Goal: Use online tool/utility: Utilize a website feature to perform a specific function

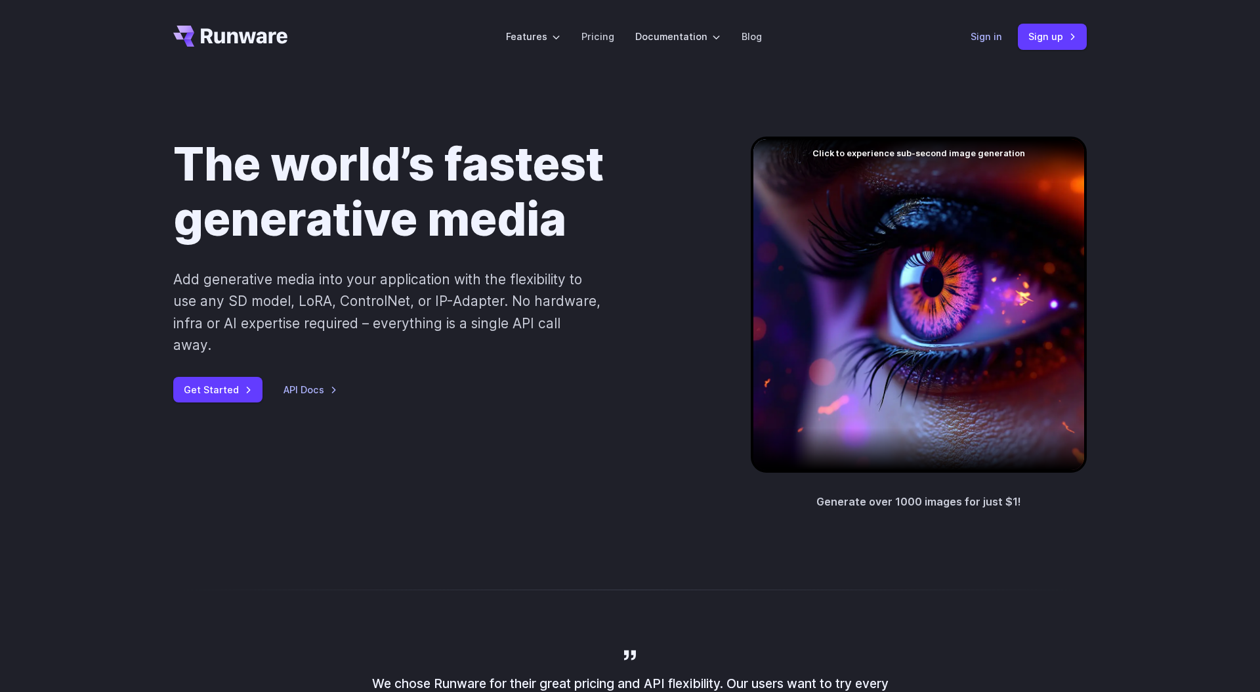
click at [993, 39] on link "Sign in" at bounding box center [987, 36] width 32 height 15
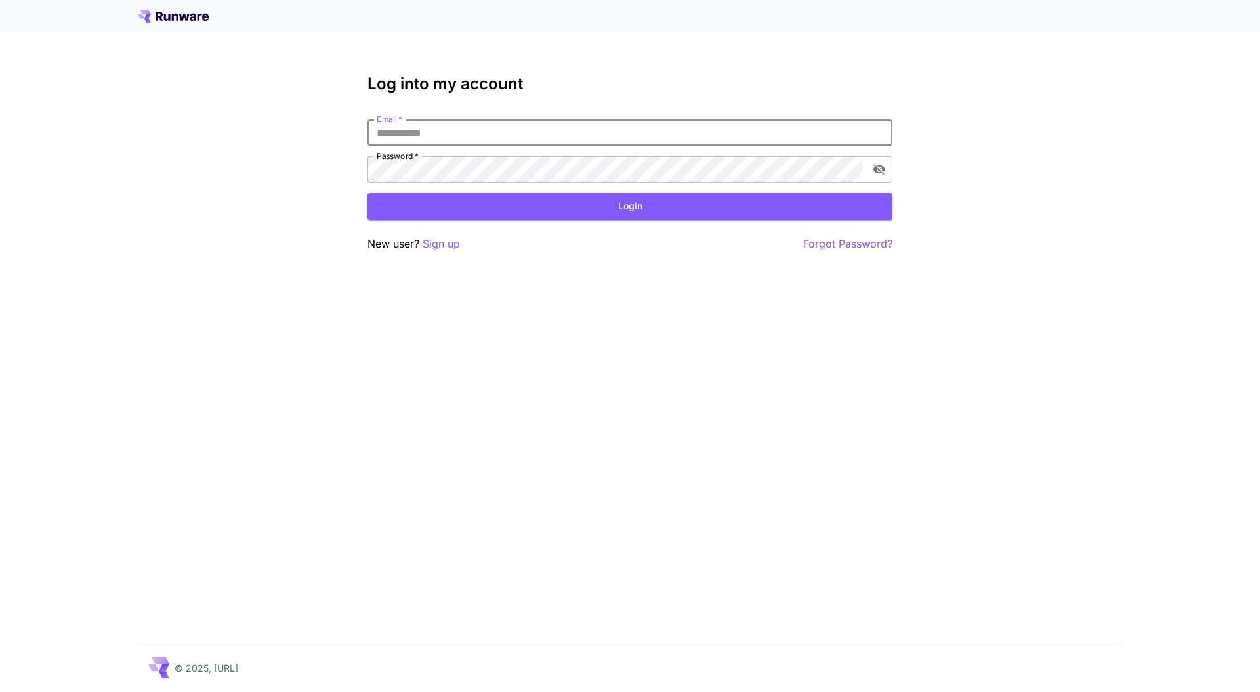
click at [704, 144] on input "Email   *" at bounding box center [630, 132] width 525 height 26
type input "*"
click at [0, 691] on com-1password-button at bounding box center [0, 692] width 0 height 0
type input "**********"
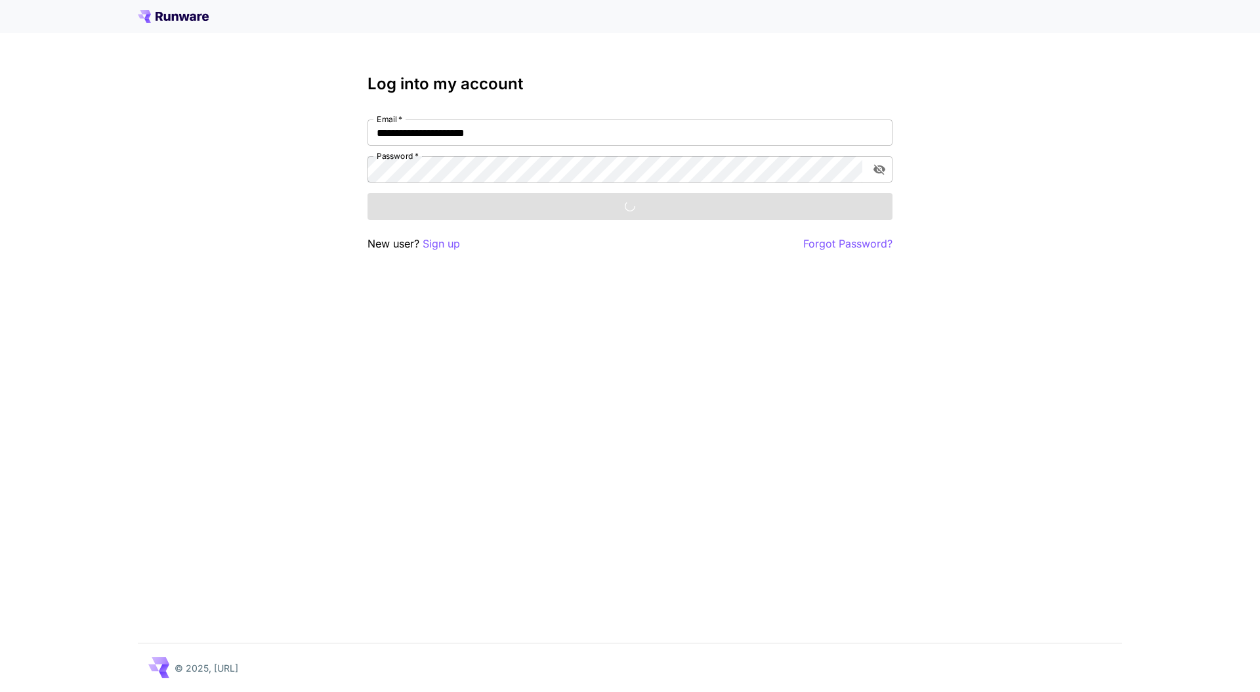
click at [511, 195] on div "Login" at bounding box center [630, 206] width 525 height 27
click at [510, 207] on div "Login" at bounding box center [630, 206] width 525 height 27
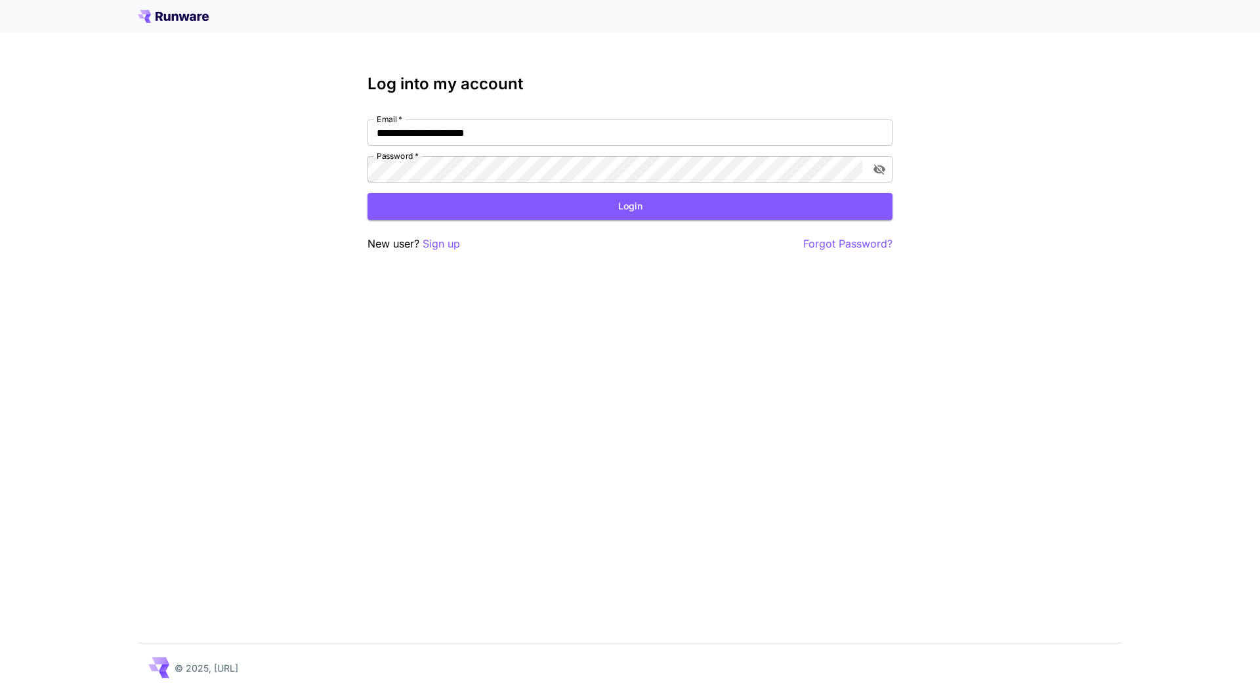
click at [510, 207] on button "Login" at bounding box center [630, 206] width 525 height 27
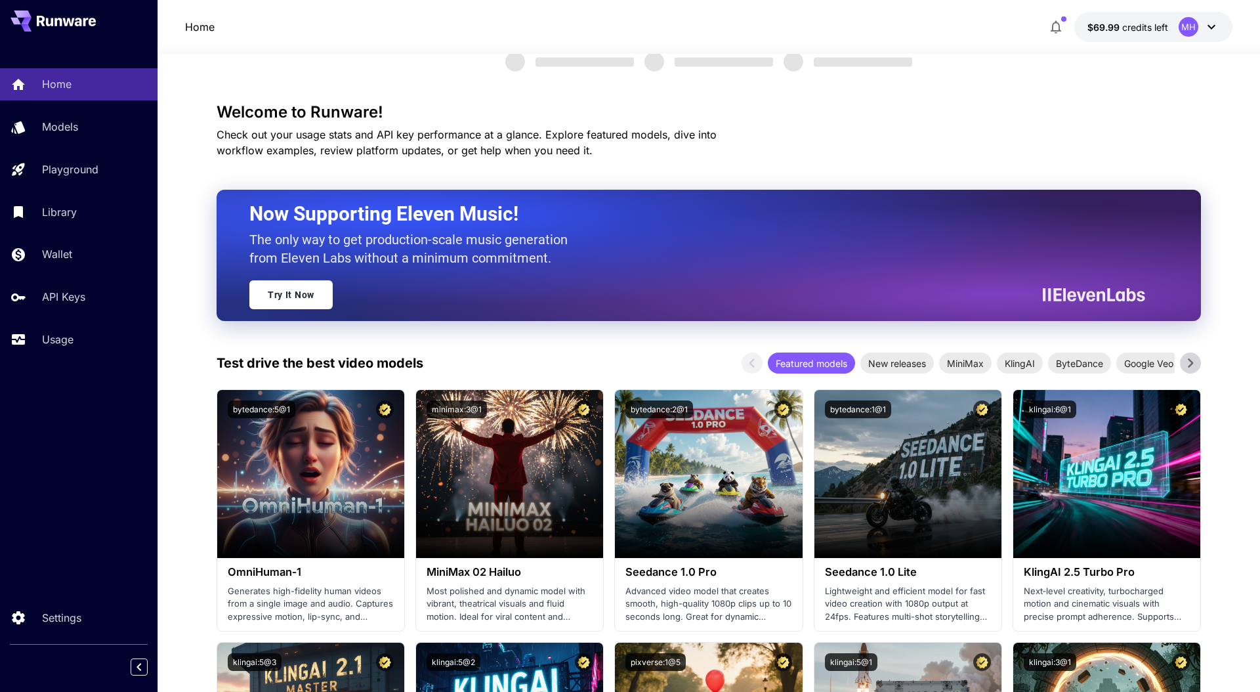
scroll to position [36, 0]
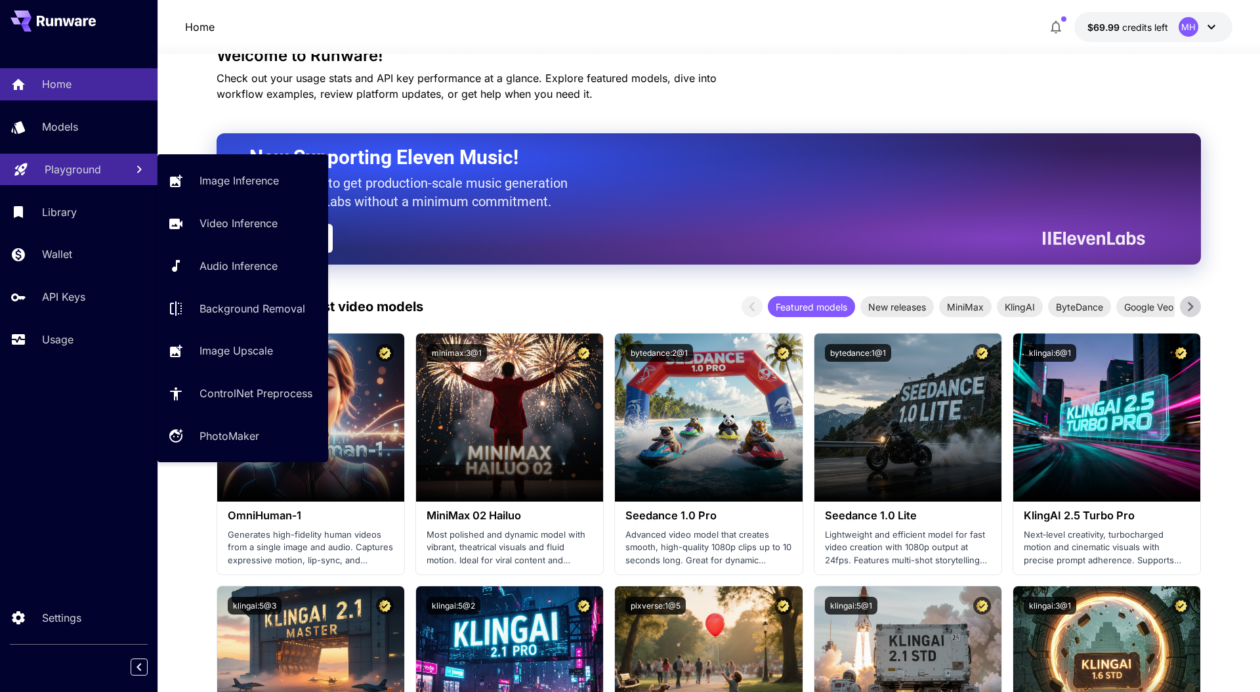
click at [68, 172] on p "Playground" at bounding box center [73, 169] width 56 height 16
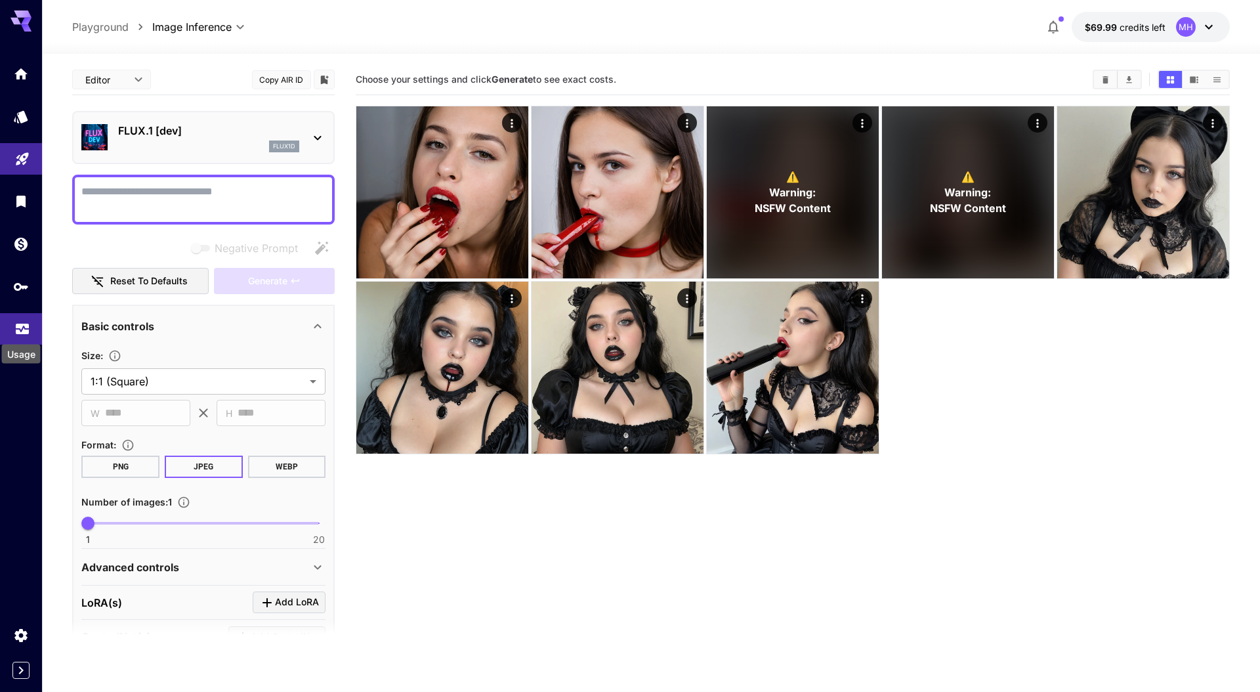
click at [22, 328] on icon "Usage" at bounding box center [22, 327] width 13 height 7
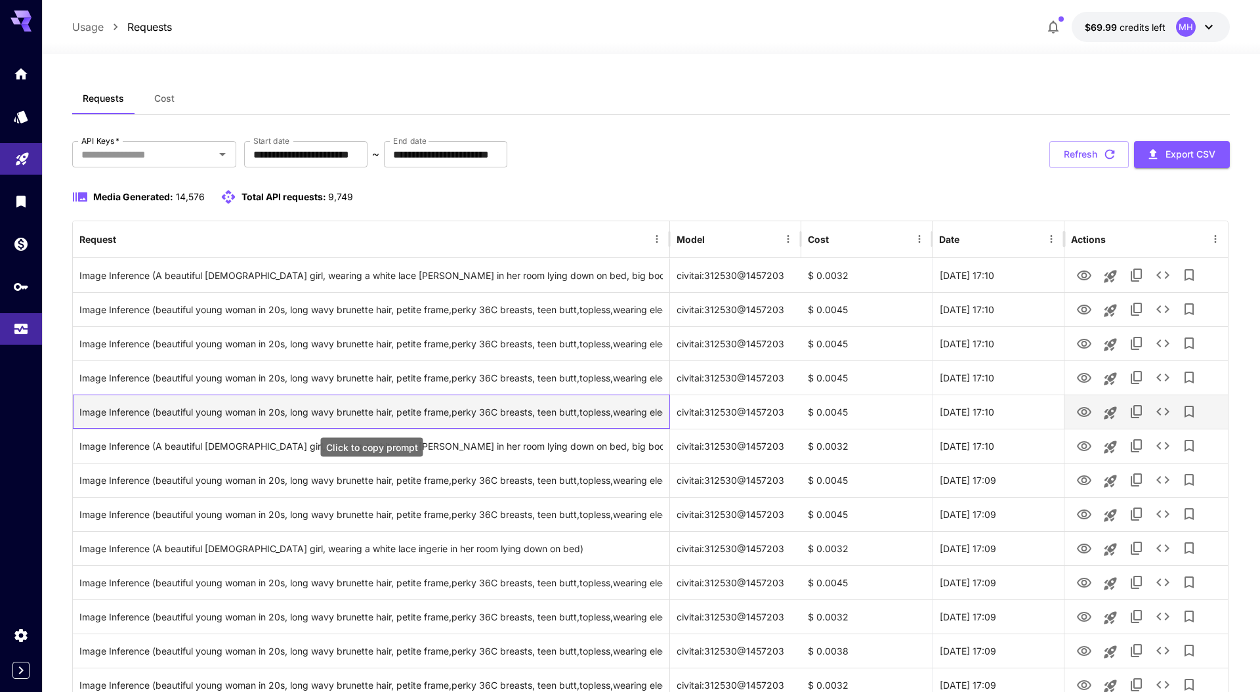
click at [215, 397] on div "Image Inference (beautiful young woman in 20s, long wavy brunette hair, petite …" at bounding box center [370, 411] width 583 height 33
click at [221, 412] on div "Image Inference (beautiful young woman in 20s, long wavy brunette hair, petite …" at bounding box center [370, 411] width 583 height 33
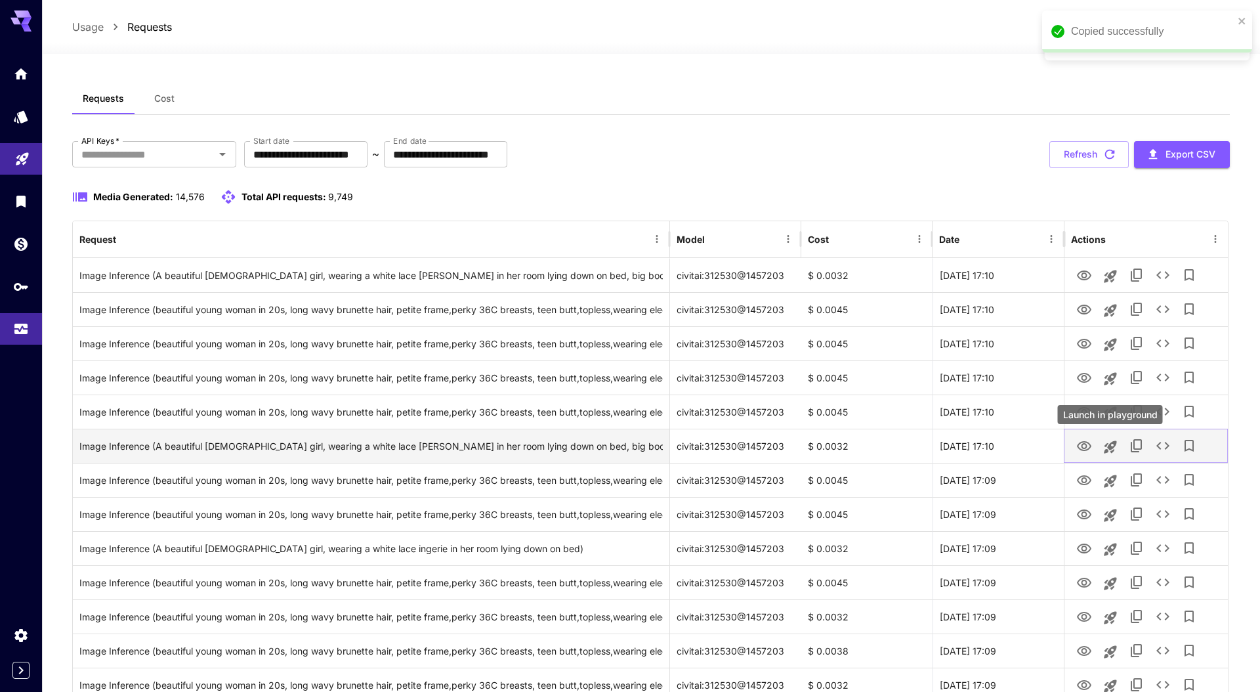
click at [1109, 451] on icon "Launch in playground" at bounding box center [1111, 447] width 16 height 16
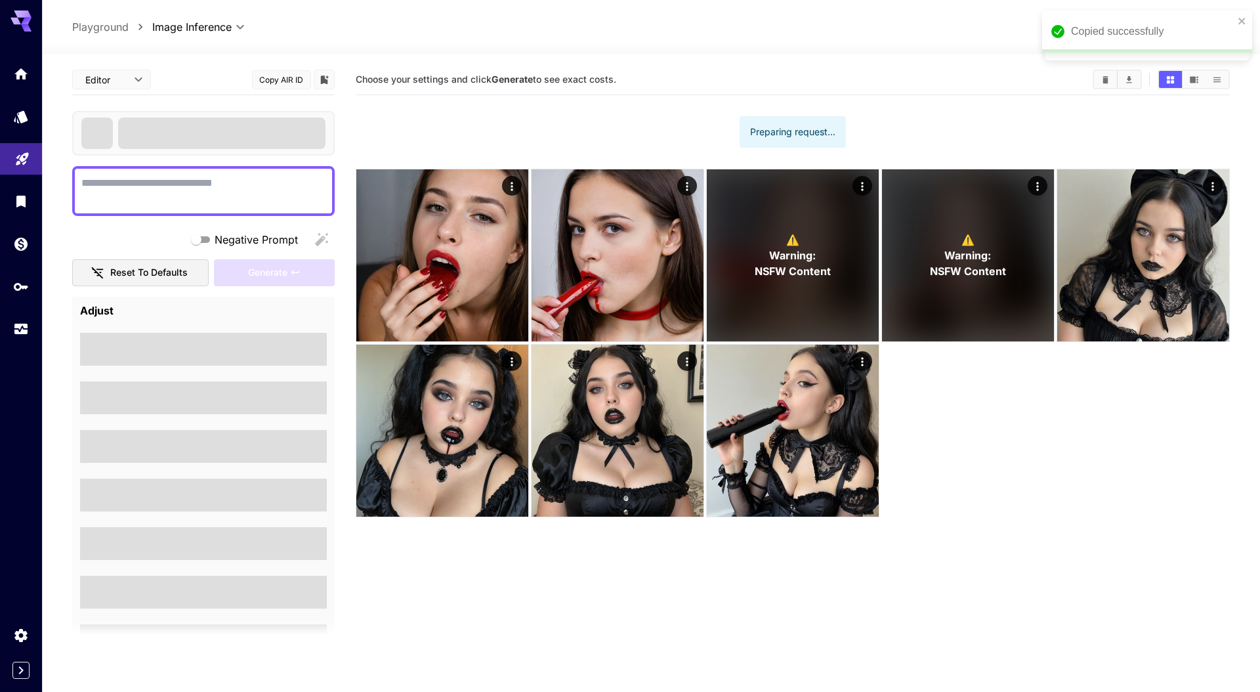
type textarea "**********"
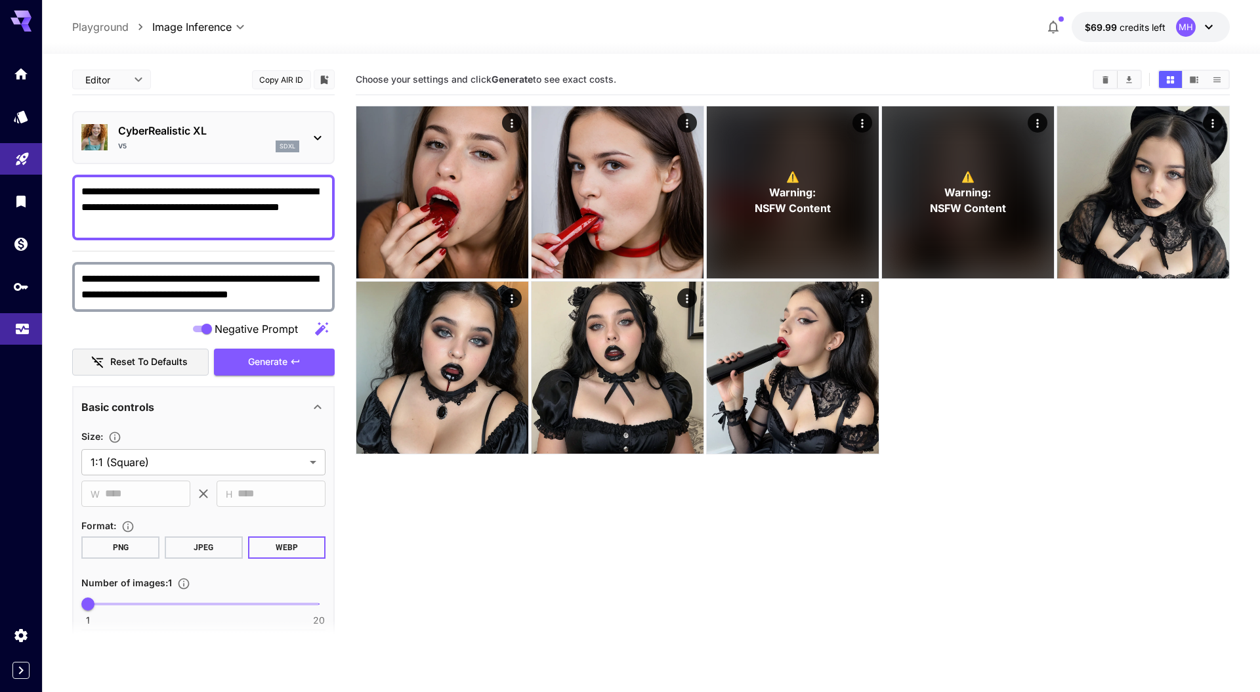
click at [33, 337] on link at bounding box center [21, 329] width 42 height 32
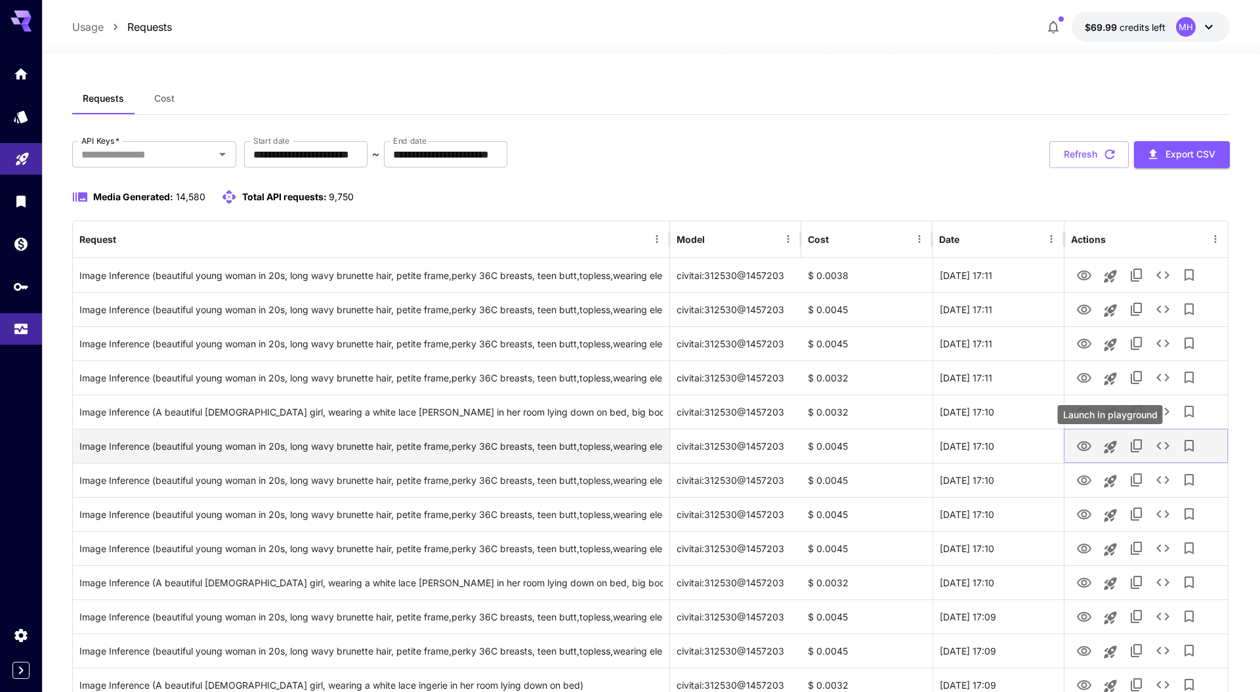
click at [1104, 450] on icon "Launch in playground" at bounding box center [1111, 447] width 16 height 16
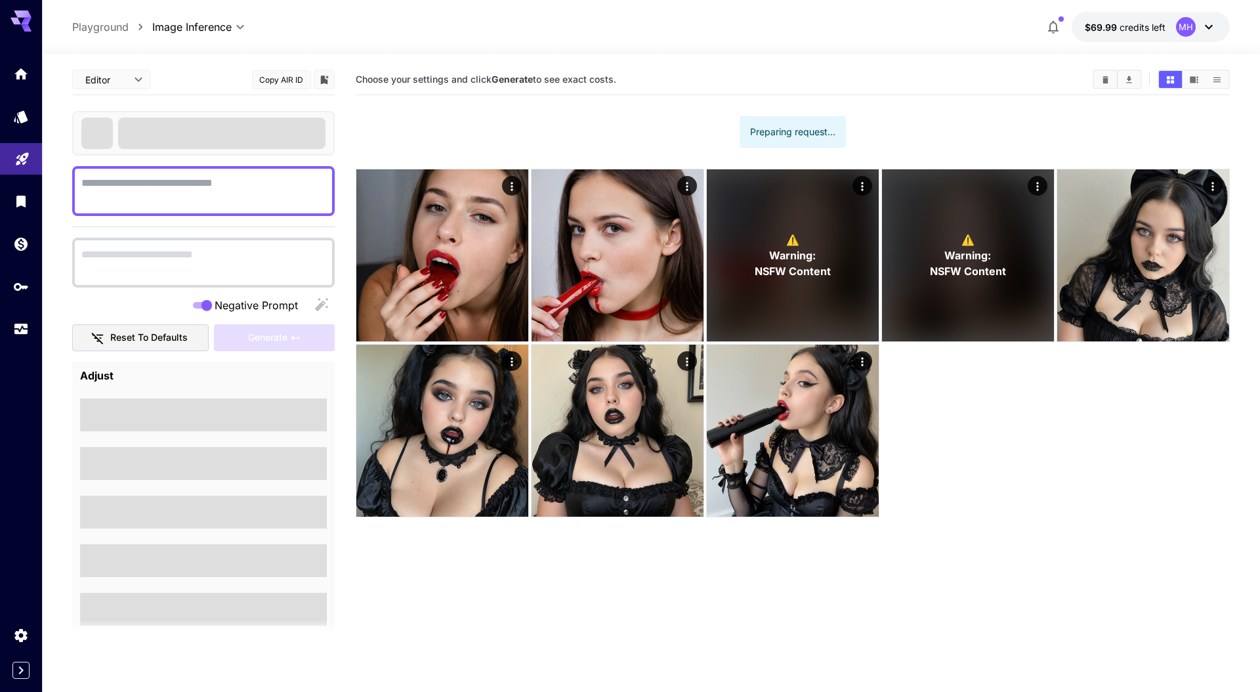
type textarea "**********"
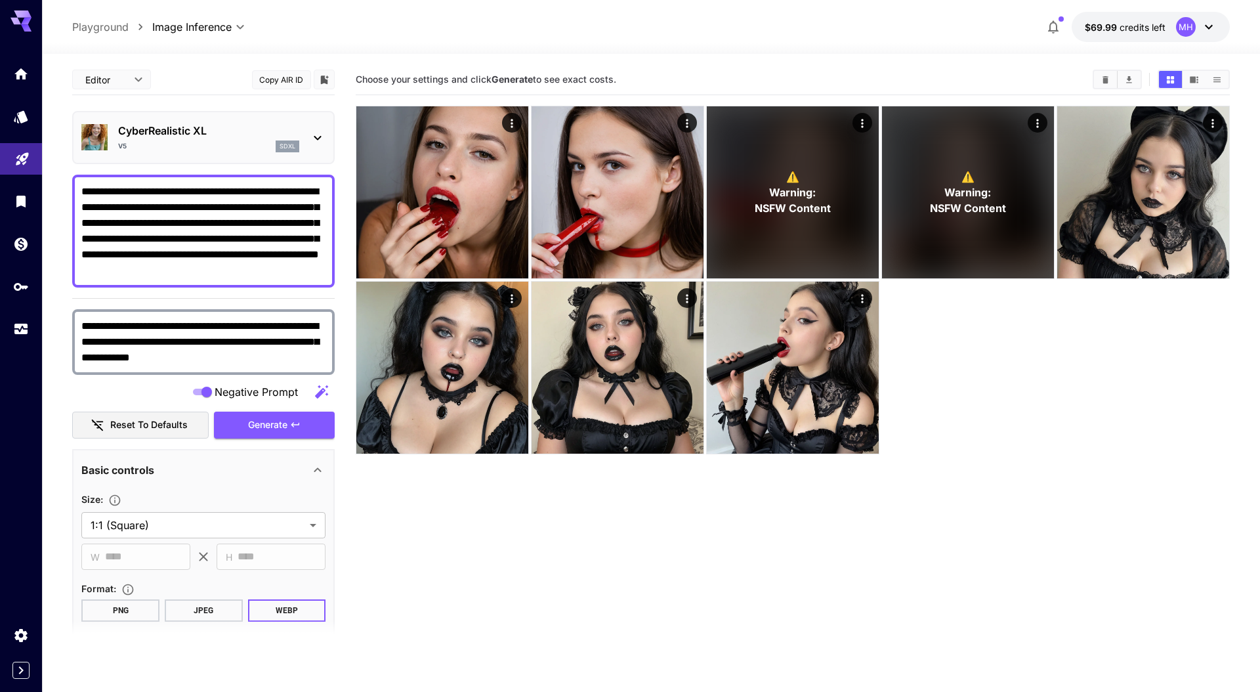
click at [248, 127] on p "CyberRealistic XL" at bounding box center [208, 131] width 181 height 16
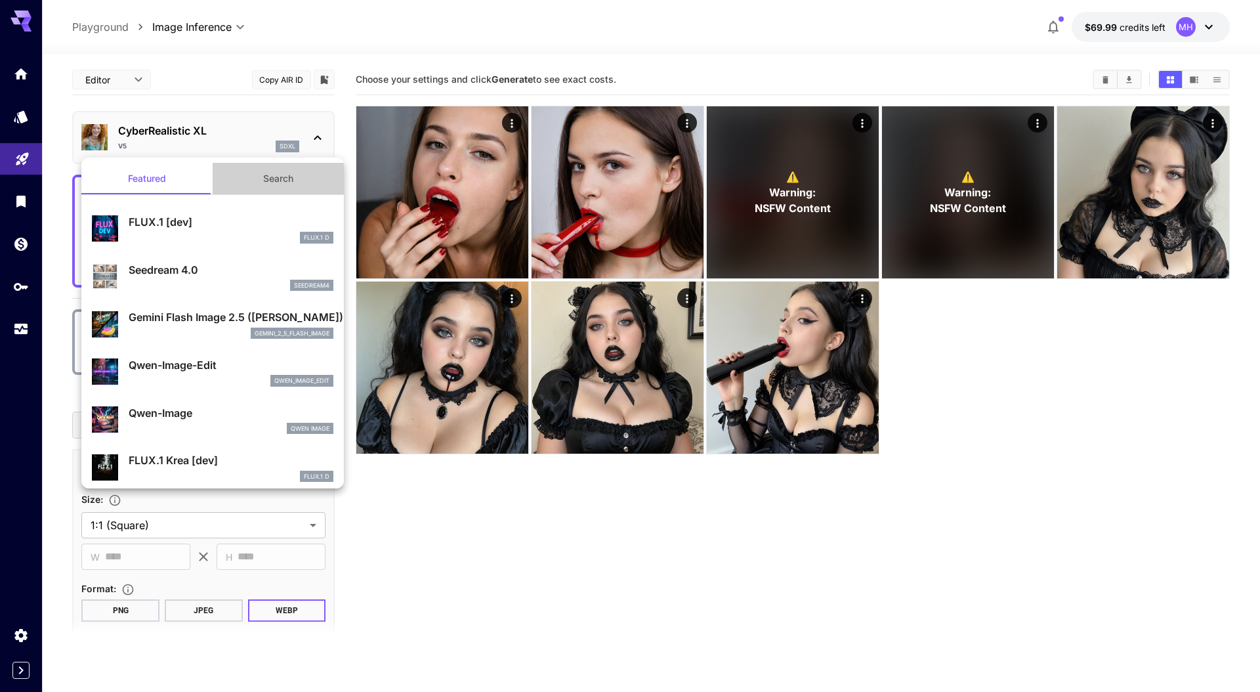
click at [284, 179] on button "Search" at bounding box center [278, 179] width 131 height 32
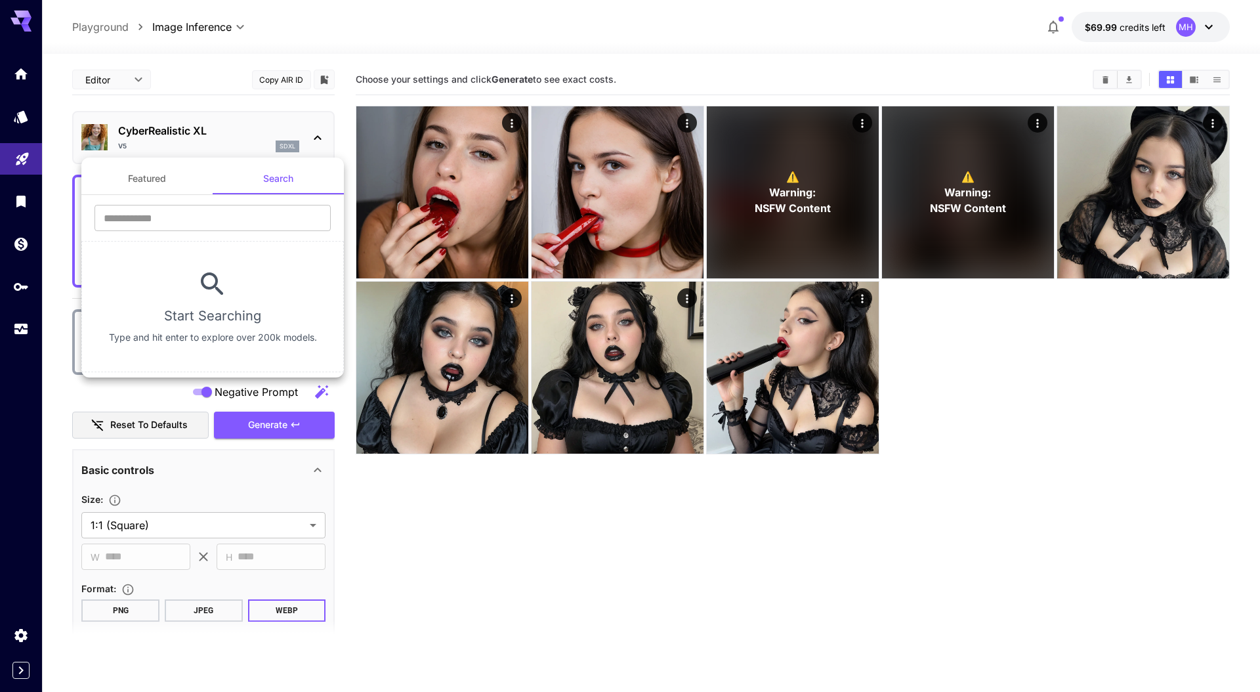
click at [150, 181] on button "Featured" at bounding box center [146, 179] width 131 height 32
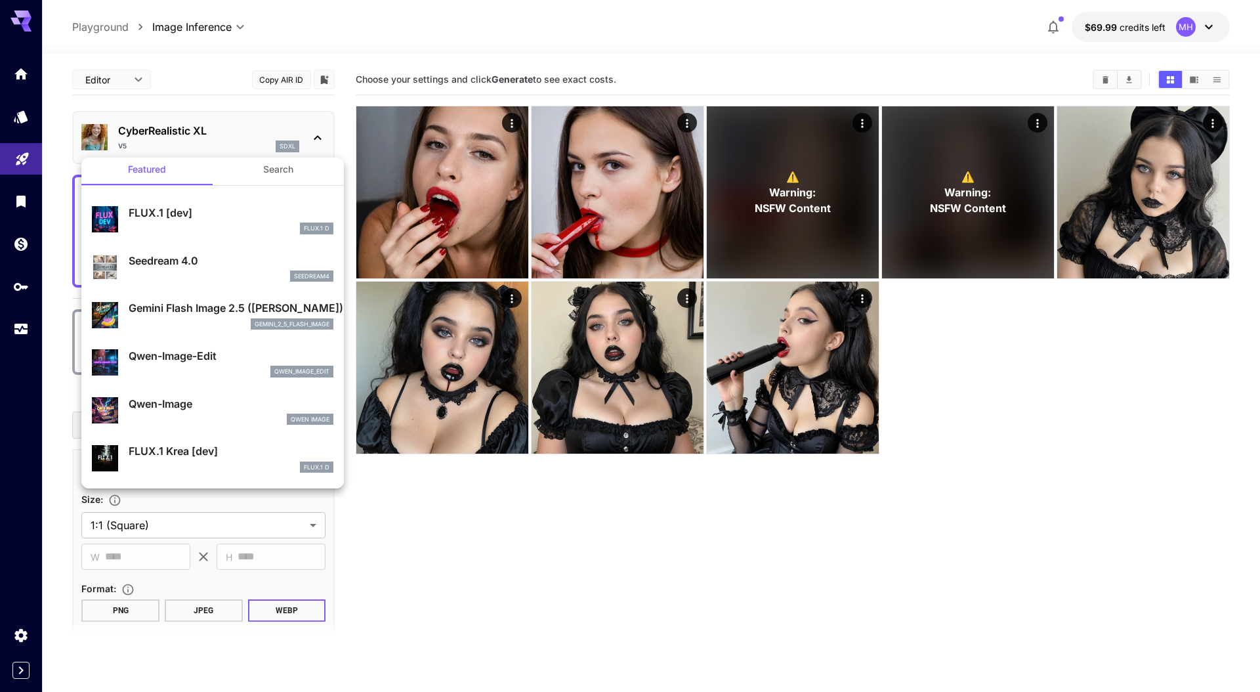
scroll to position [11, 0]
click at [530, 530] on div at bounding box center [630, 346] width 1260 height 692
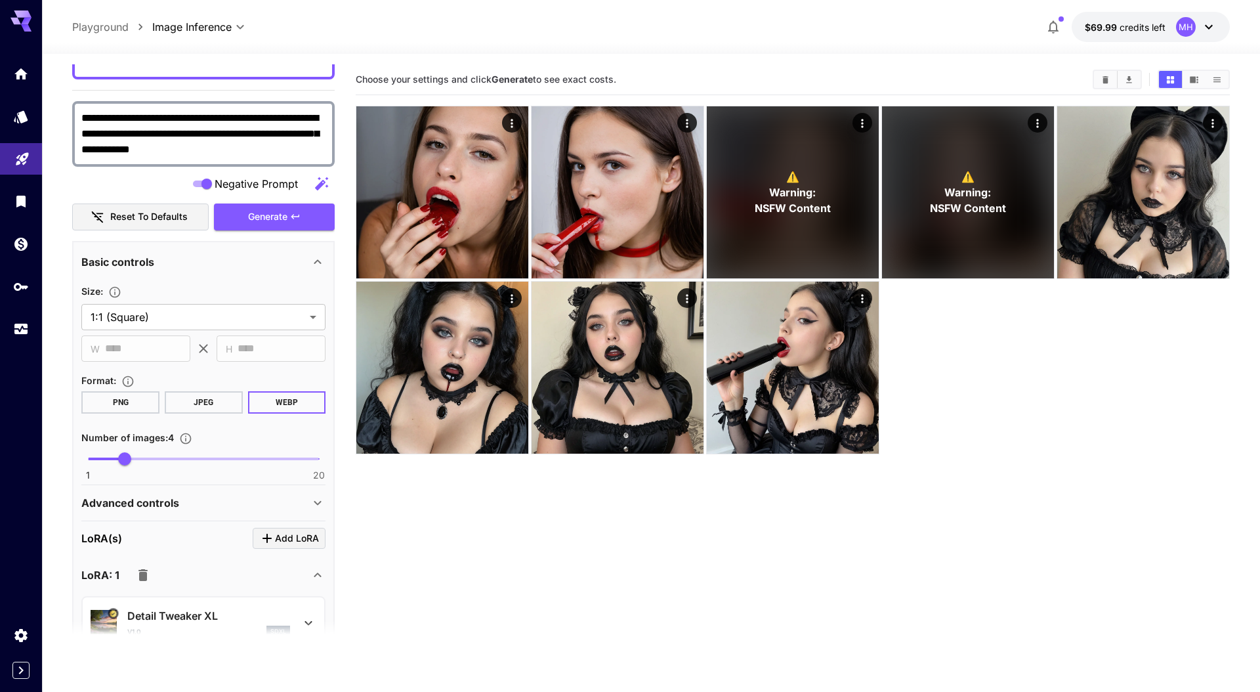
scroll to position [474, 0]
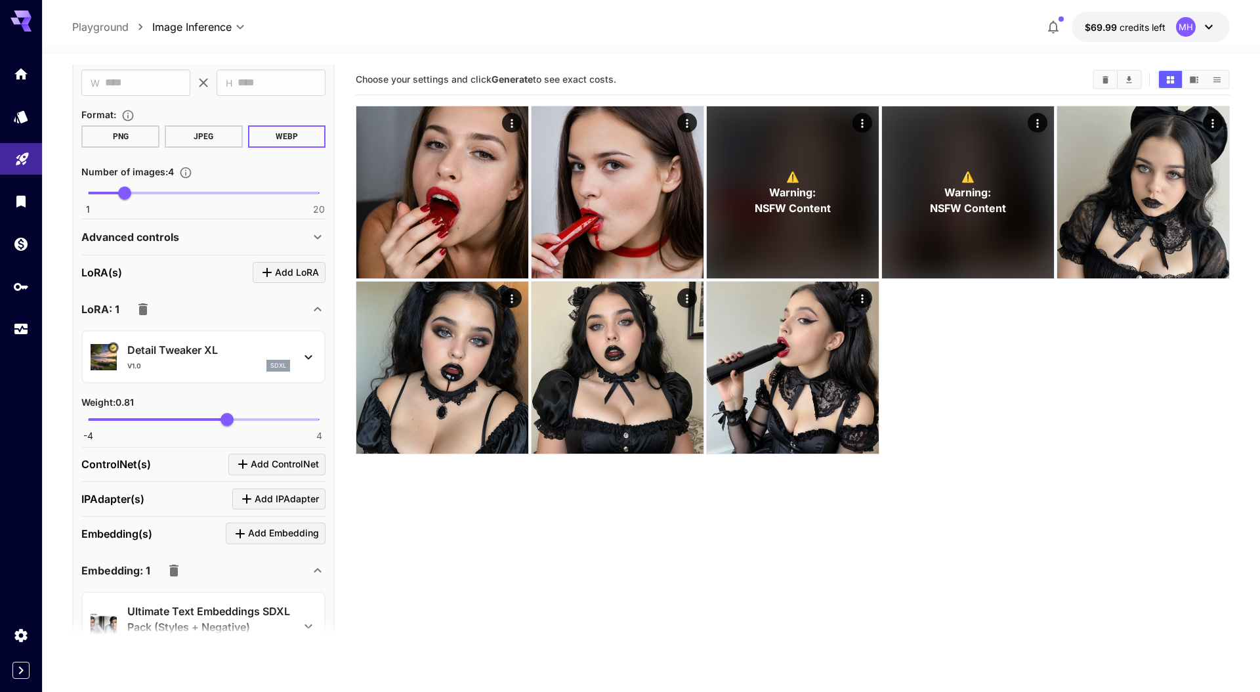
click at [280, 230] on div "Advanced controls" at bounding box center [195, 237] width 228 height 16
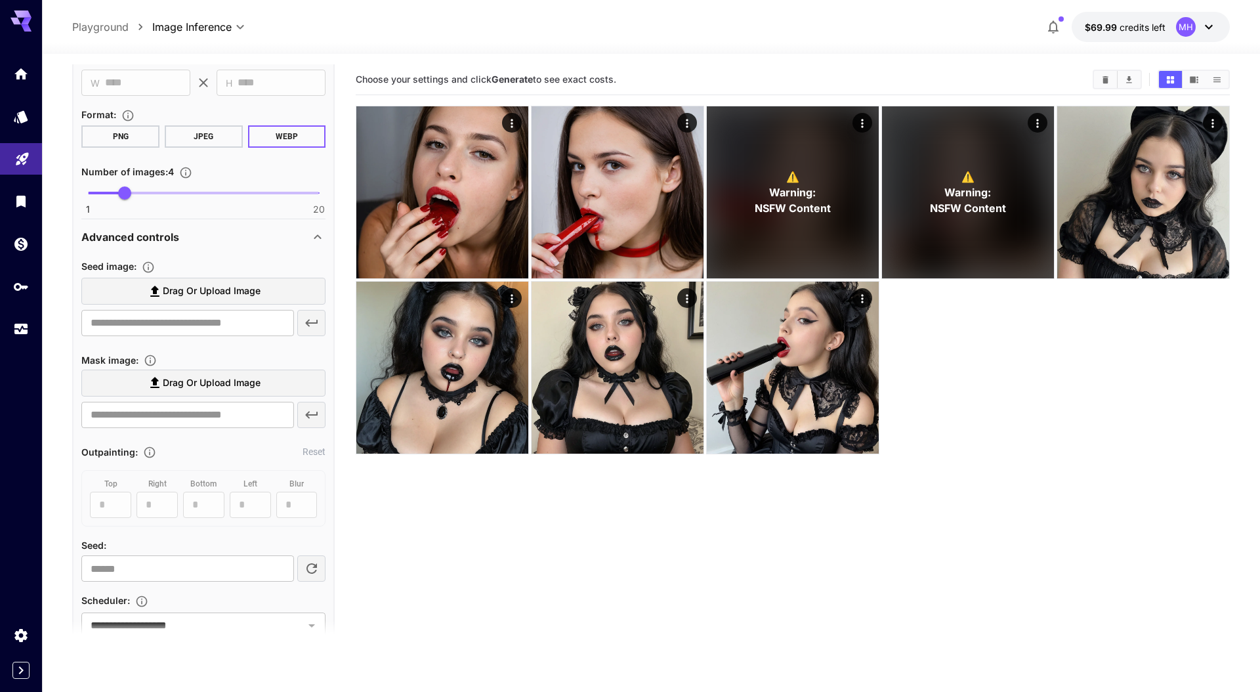
click at [280, 230] on div "Advanced controls" at bounding box center [195, 237] width 228 height 16
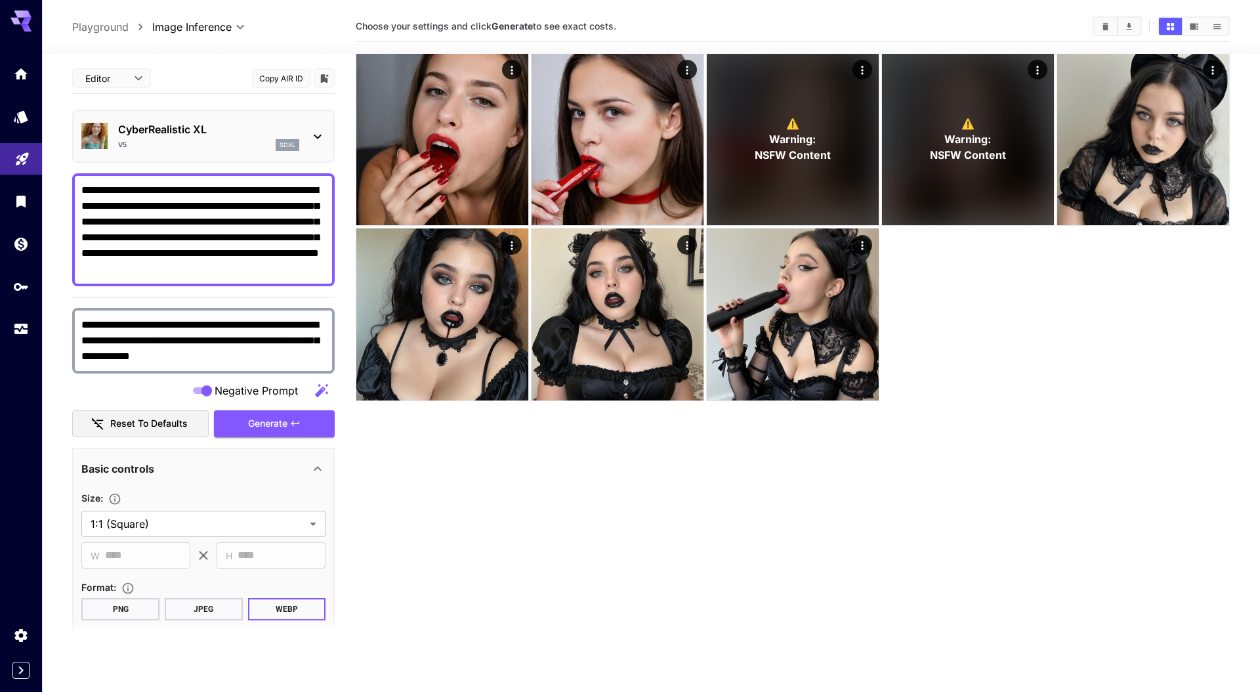
scroll to position [104, 0]
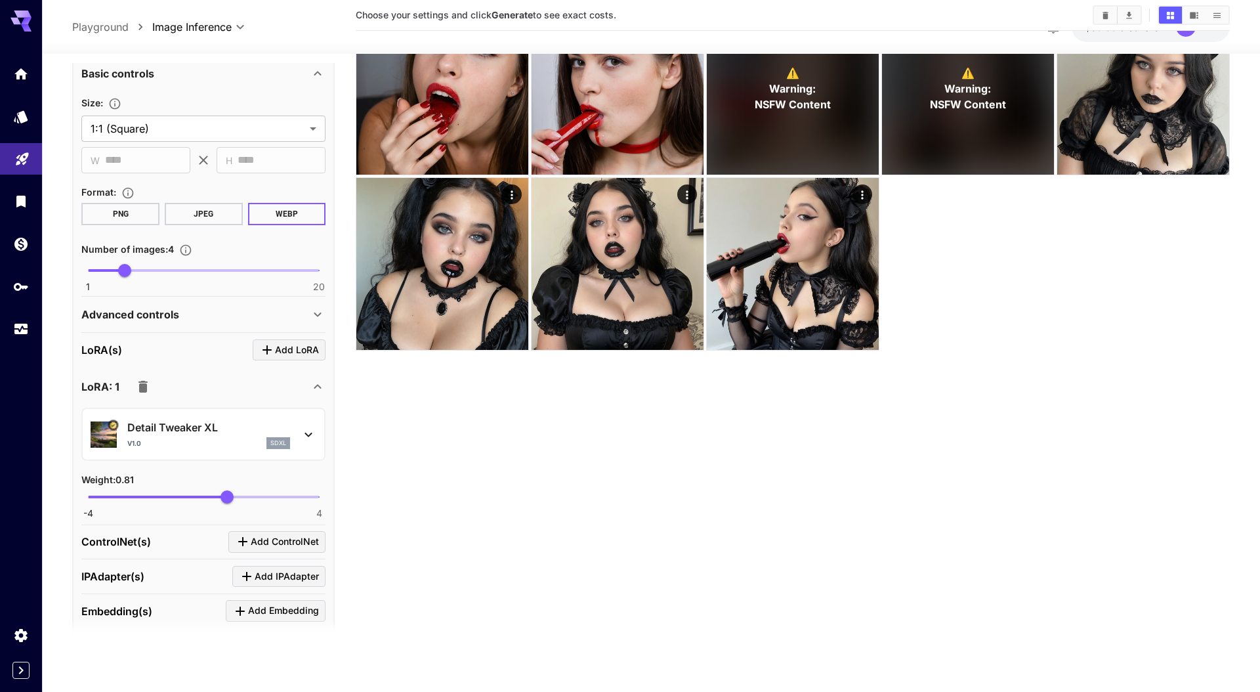
click at [176, 324] on div "Advanced controls" at bounding box center [203, 315] width 244 height 32
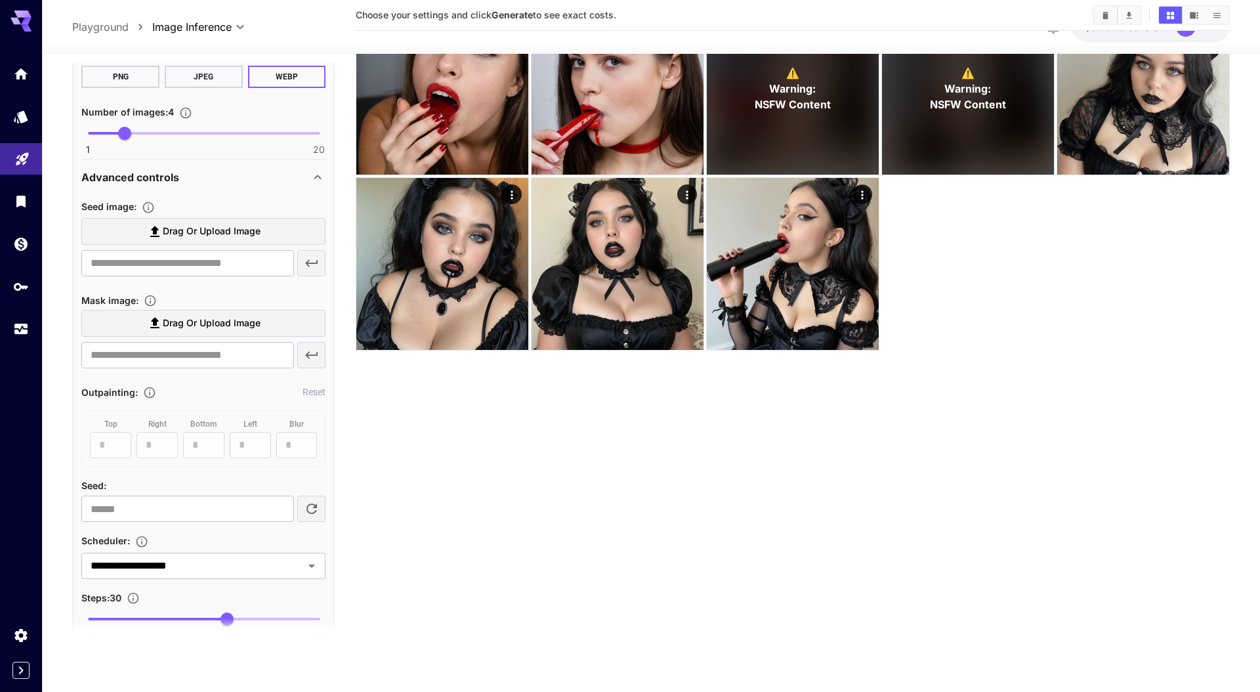
scroll to position [821, 0]
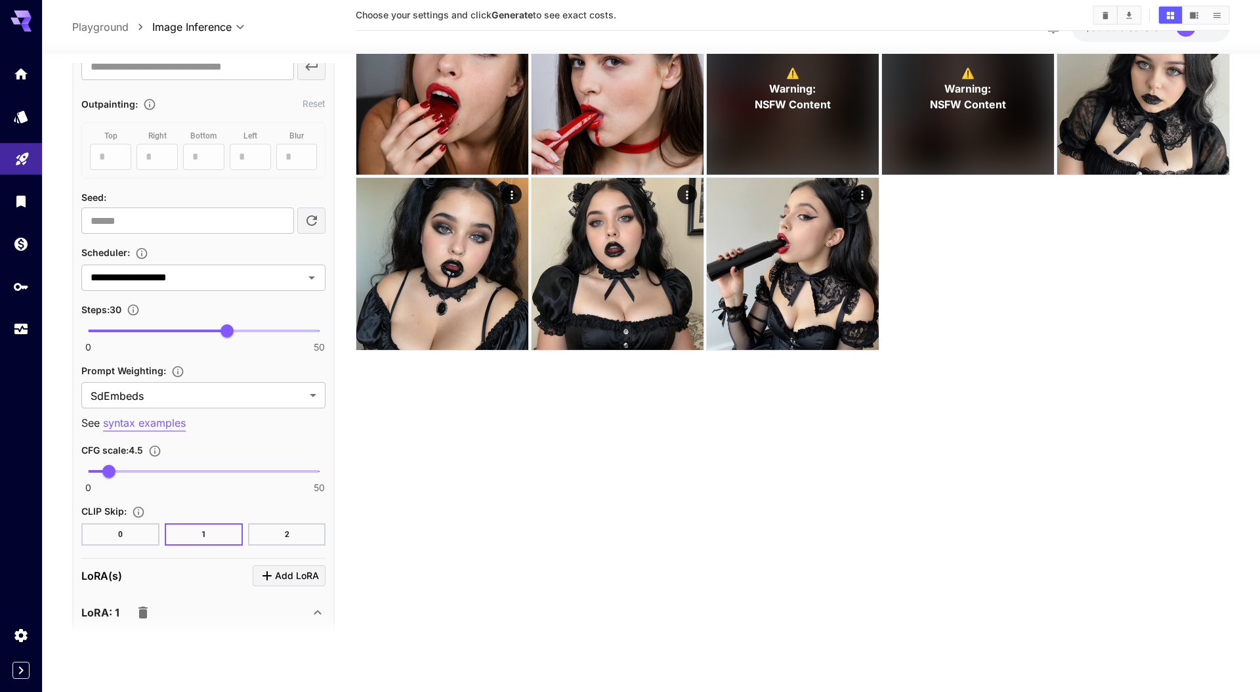
type input "*"
click at [129, 324] on span "0 50 9" at bounding box center [203, 331] width 231 height 20
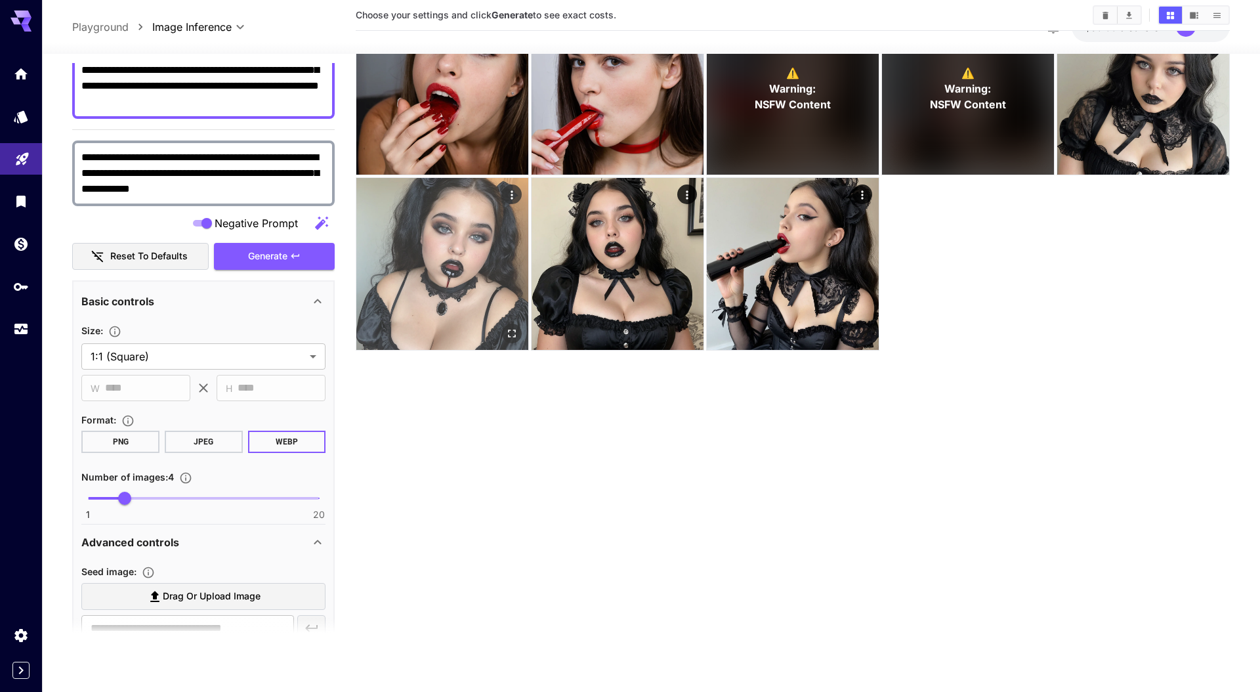
scroll to position [124, 0]
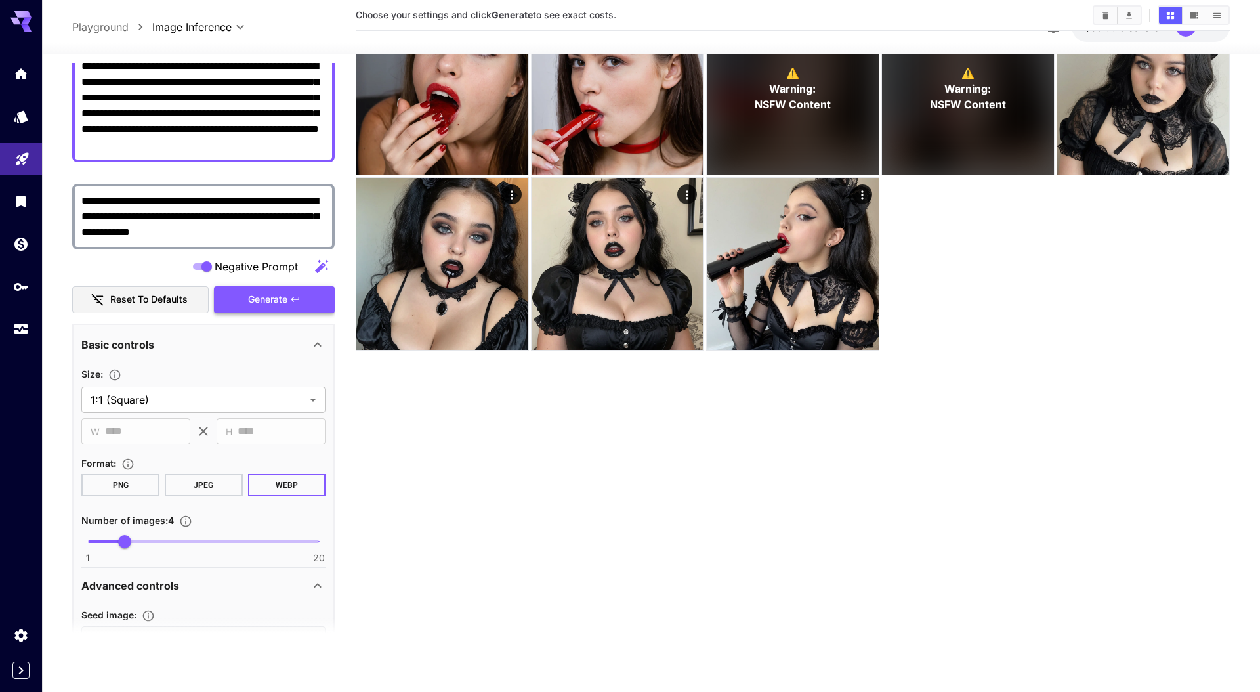
click at [290, 294] on button "Generate" at bounding box center [274, 299] width 121 height 27
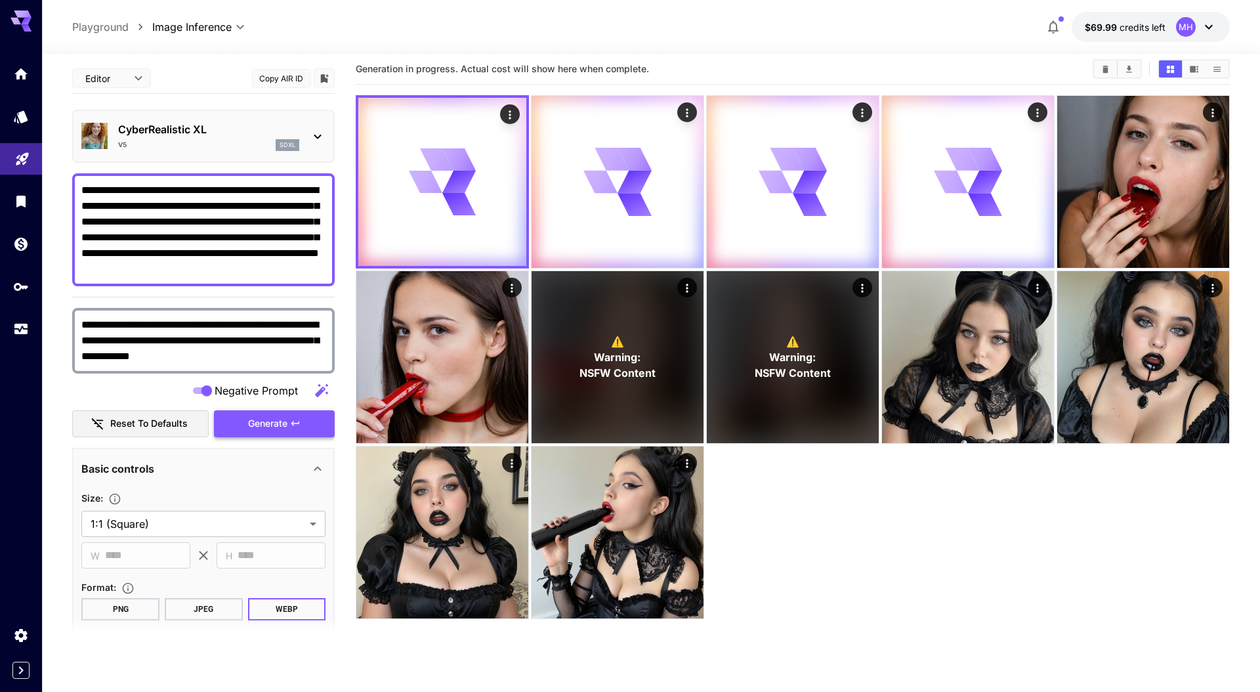
scroll to position [0, 0]
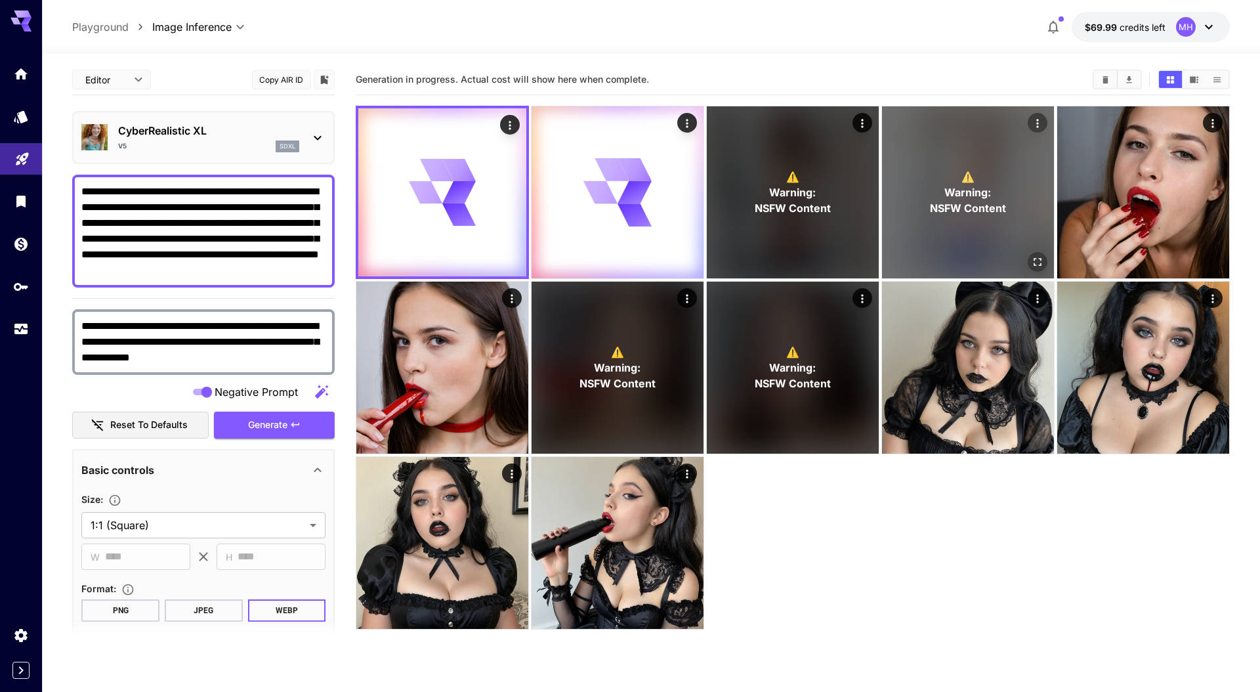
click at [979, 250] on div "⚠️ Warning: NSFW Content" at bounding box center [968, 192] width 172 height 172
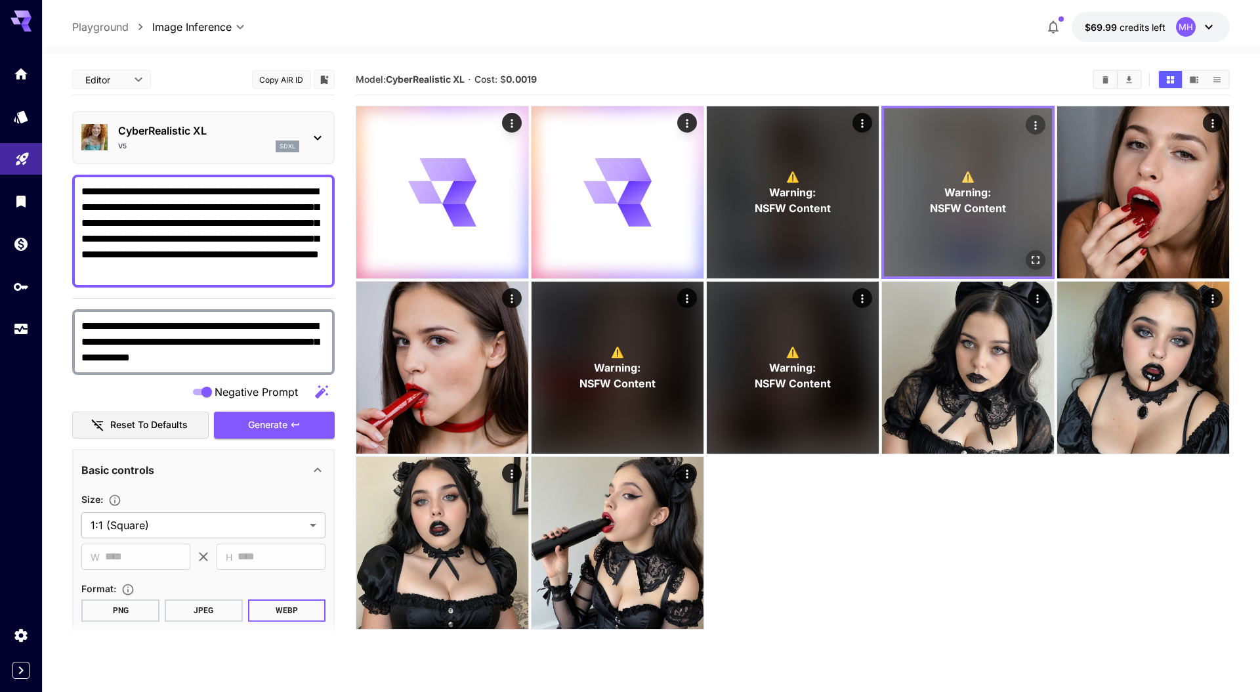
click at [947, 219] on div "⚠️ Warning: NSFW Content" at bounding box center [968, 192] width 168 height 168
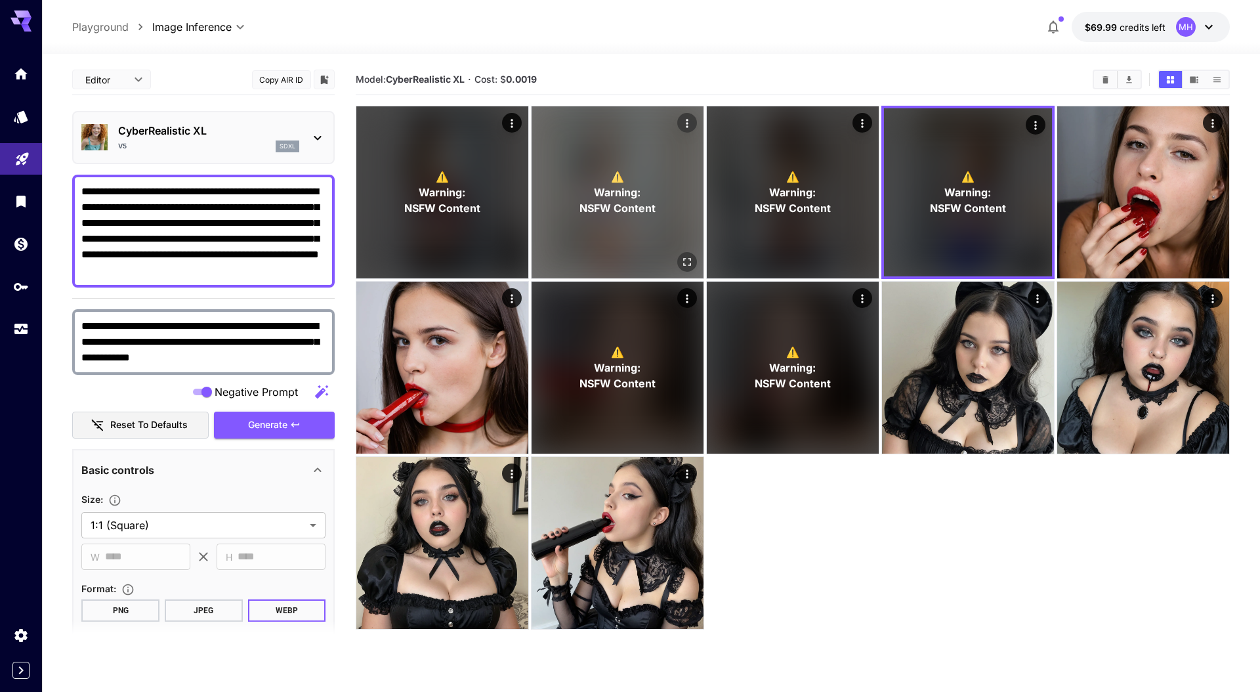
click at [586, 158] on div "⚠️ Warning: NSFW Content" at bounding box center [618, 192] width 172 height 172
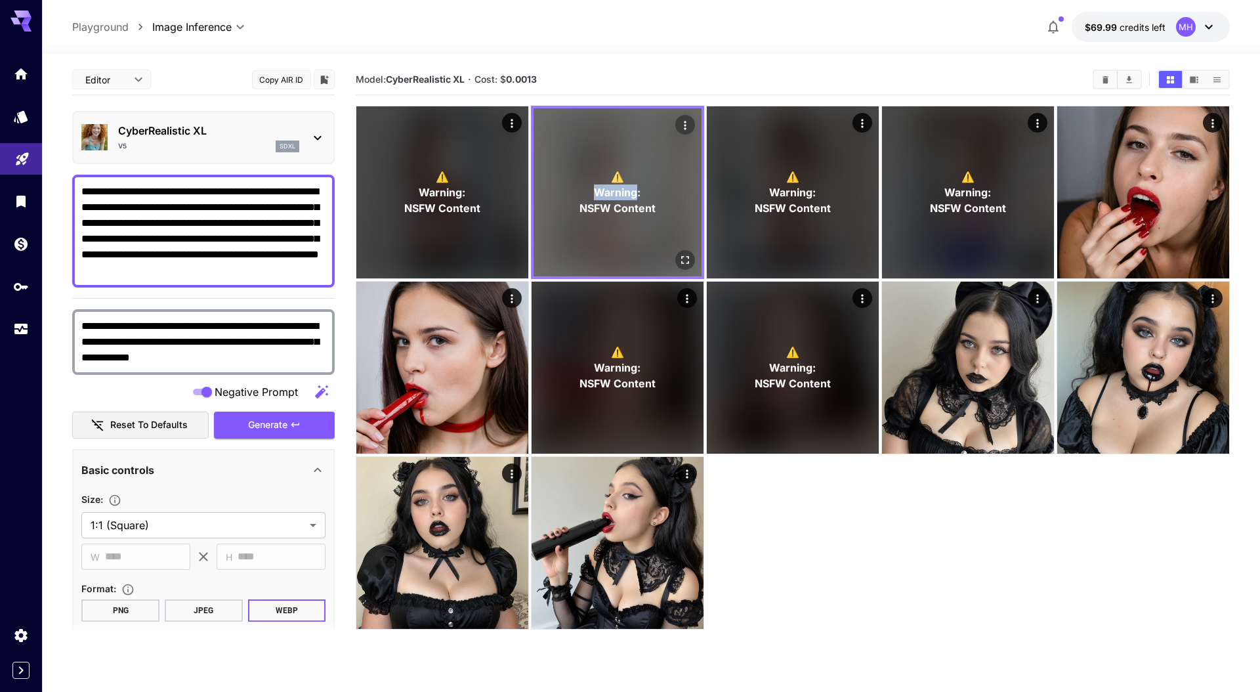
click at [586, 158] on div "⚠️ Warning: NSFW Content" at bounding box center [618, 192] width 168 height 168
click at [675, 259] on div "⚠️ Warning: NSFW Content" at bounding box center [618, 192] width 168 height 168
click at [688, 122] on icon "Actions" at bounding box center [685, 125] width 13 height 13
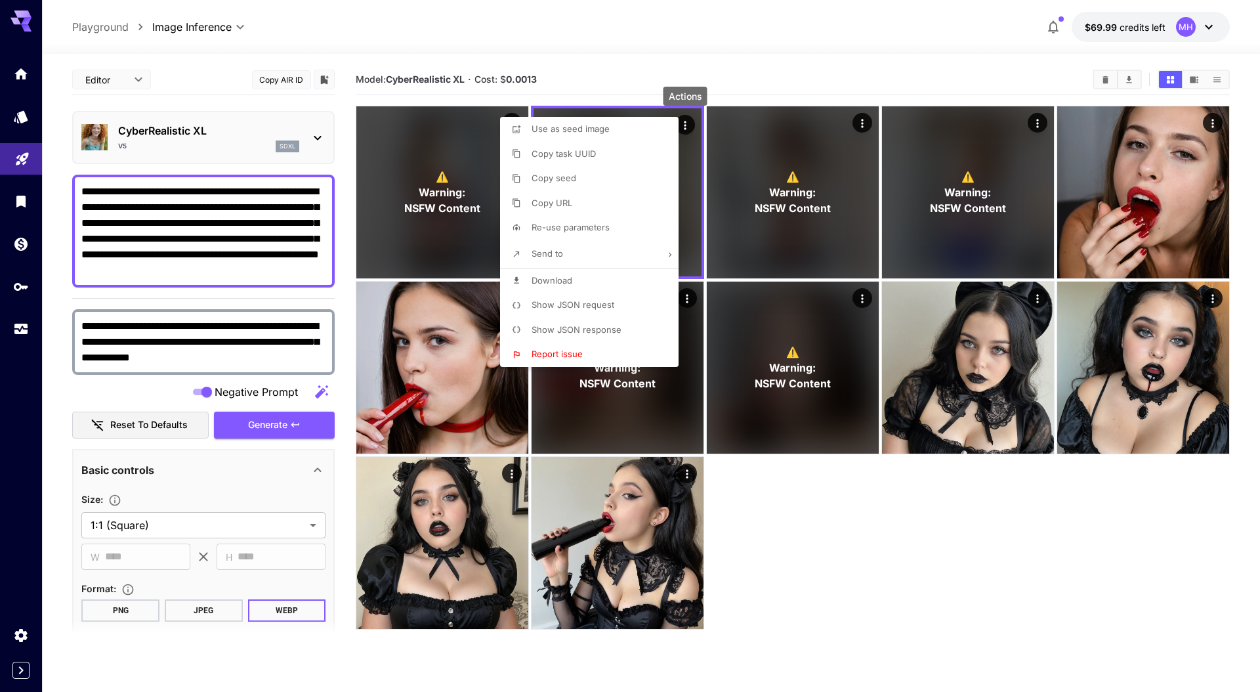
click at [643, 60] on div at bounding box center [630, 346] width 1260 height 692
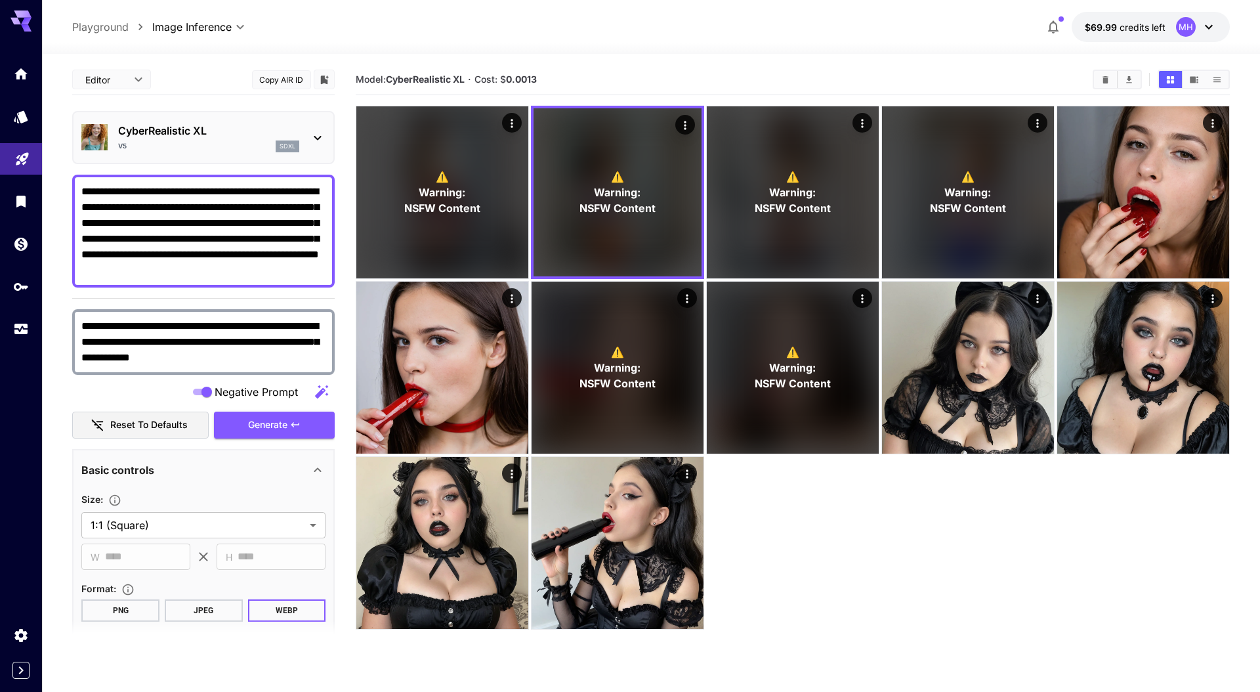
drag, startPoint x: 290, startPoint y: 249, endPoint x: 295, endPoint y: 327, distance: 78.3
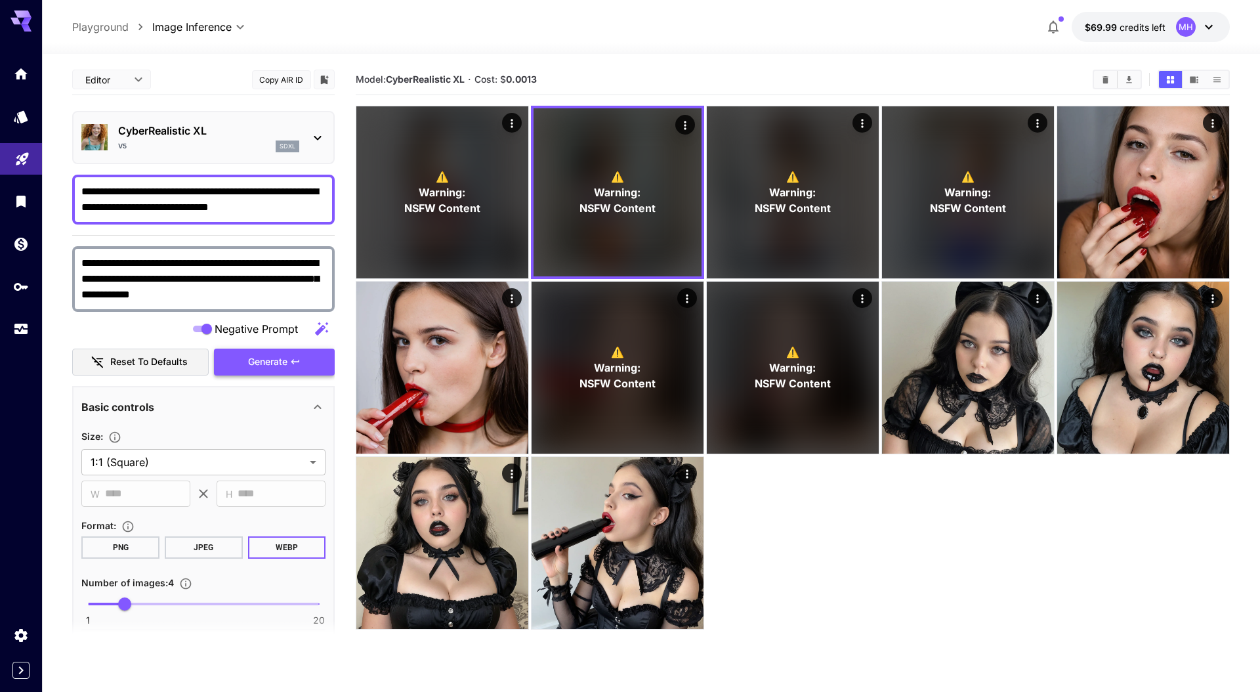
type textarea "**********"
click at [274, 362] on span "Generate" at bounding box center [267, 362] width 39 height 16
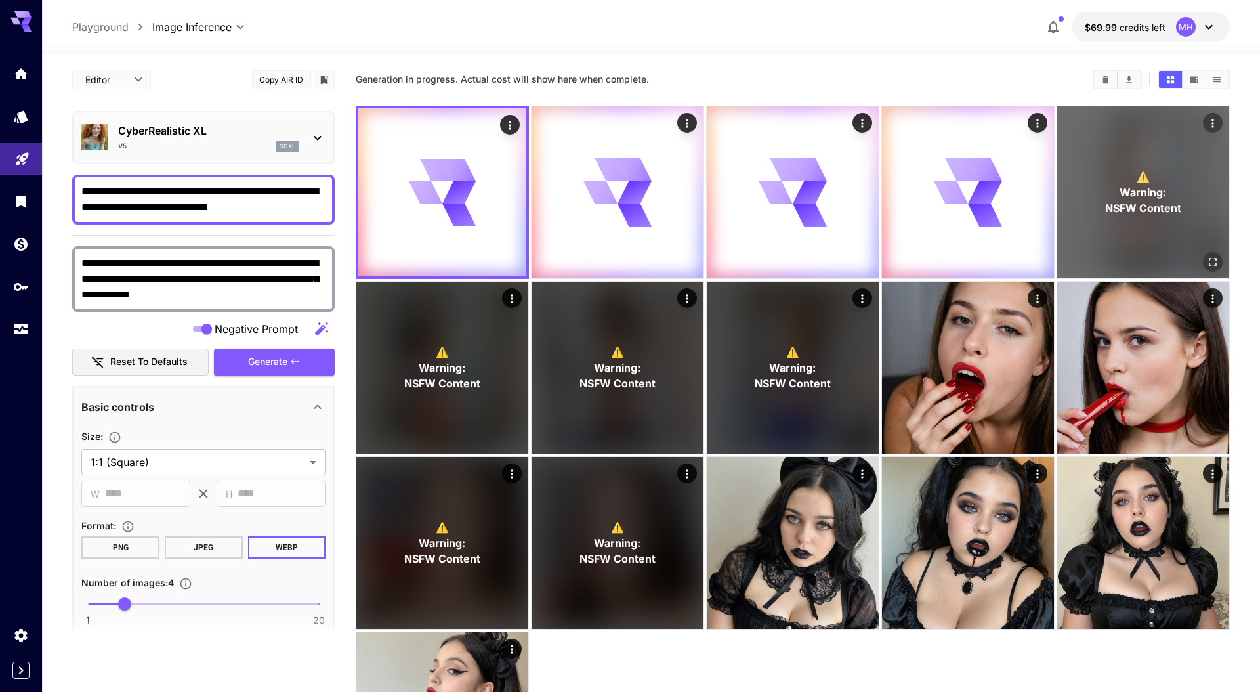
click at [1115, 218] on div "⚠️ Warning: NSFW Content" at bounding box center [1144, 192] width 172 height 172
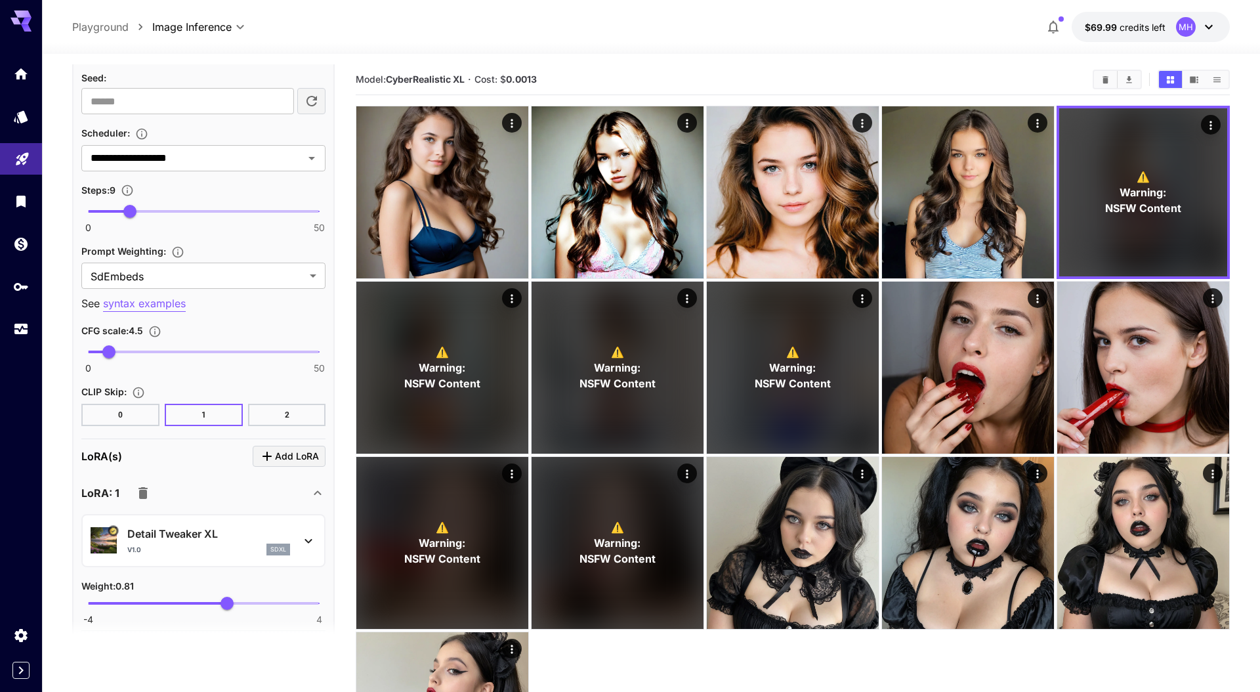
scroll to position [920, 0]
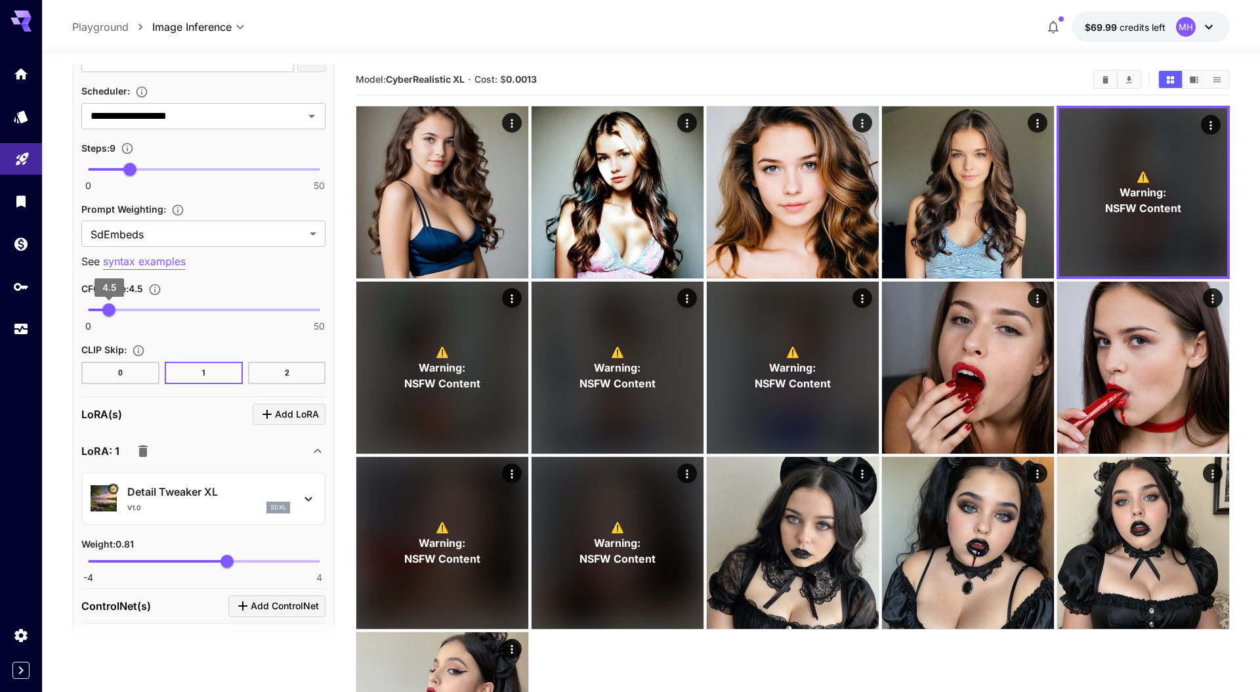
type input "***"
click at [104, 312] on span "3.4" at bounding box center [103, 309] width 13 height 13
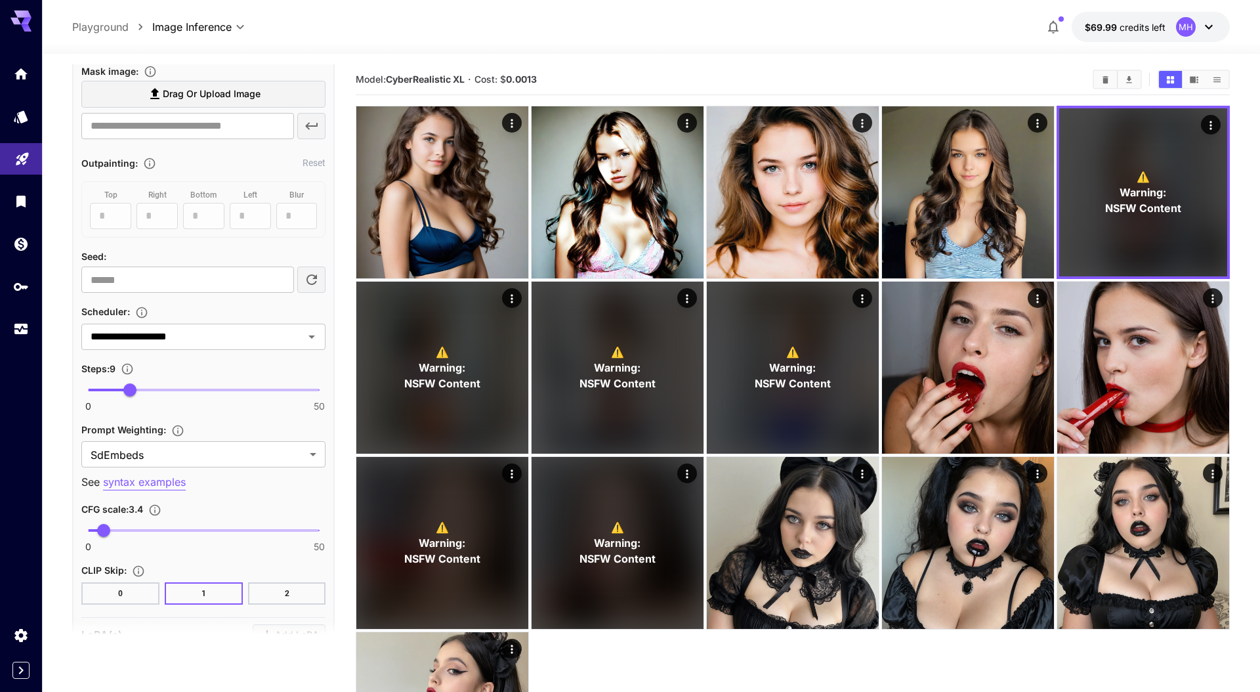
scroll to position [729, 0]
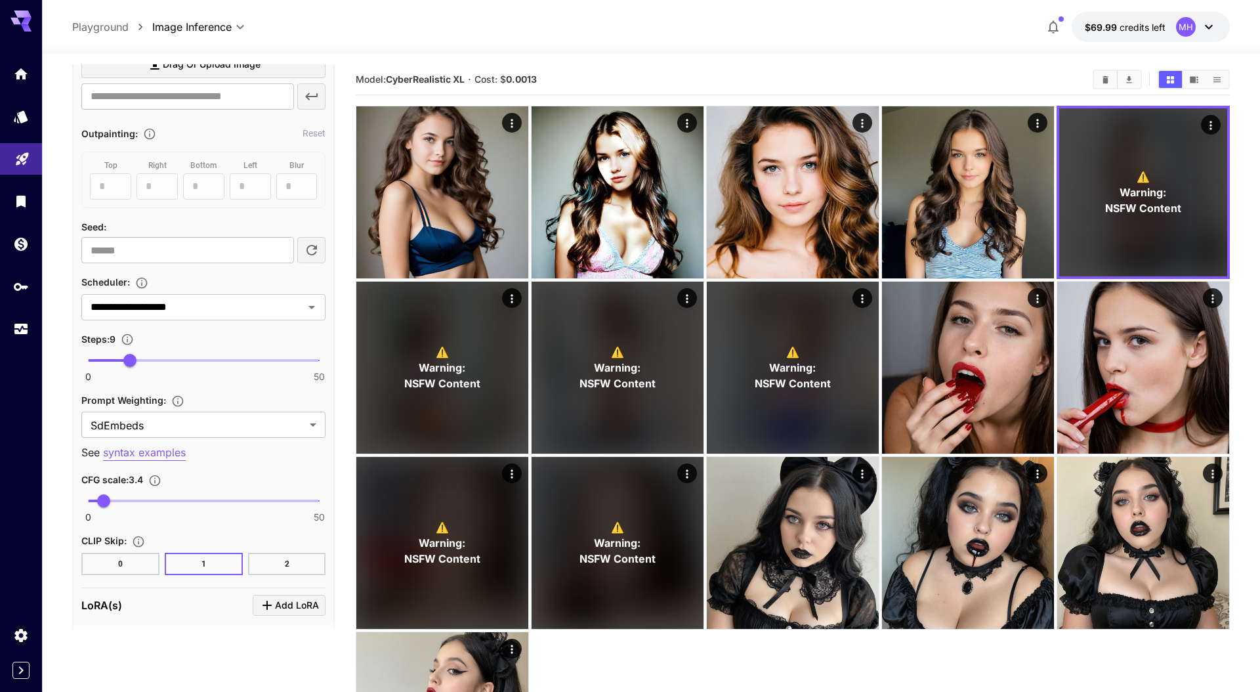
type input "*"
click at [114, 366] on span "0 50 6" at bounding box center [203, 361] width 231 height 20
type input "***"
click at [98, 501] on span "2.1" at bounding box center [97, 500] width 13 height 13
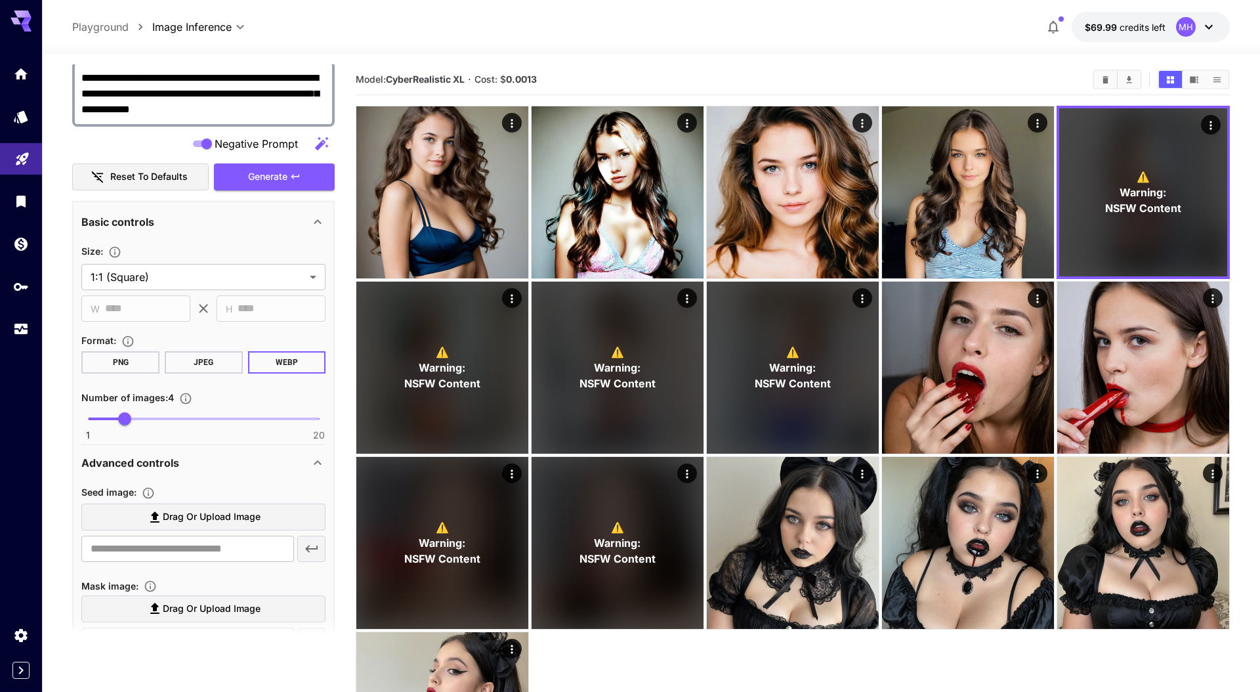
scroll to position [157, 0]
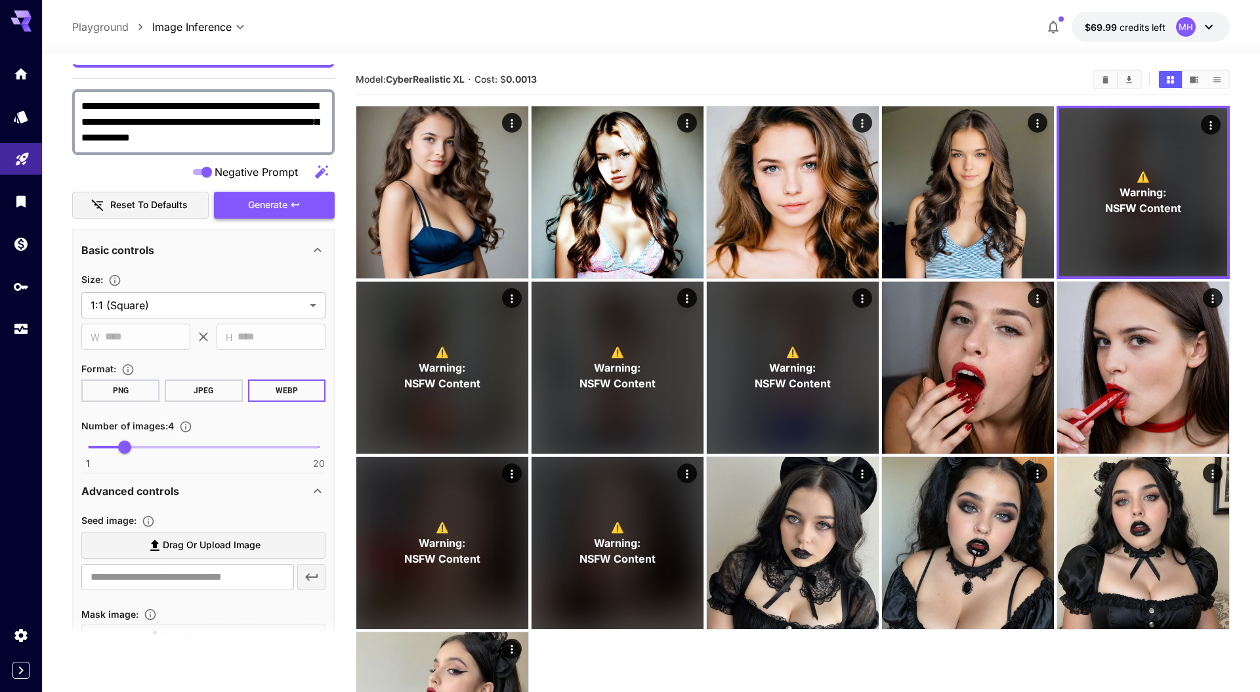
click at [295, 213] on button "Generate" at bounding box center [274, 205] width 121 height 27
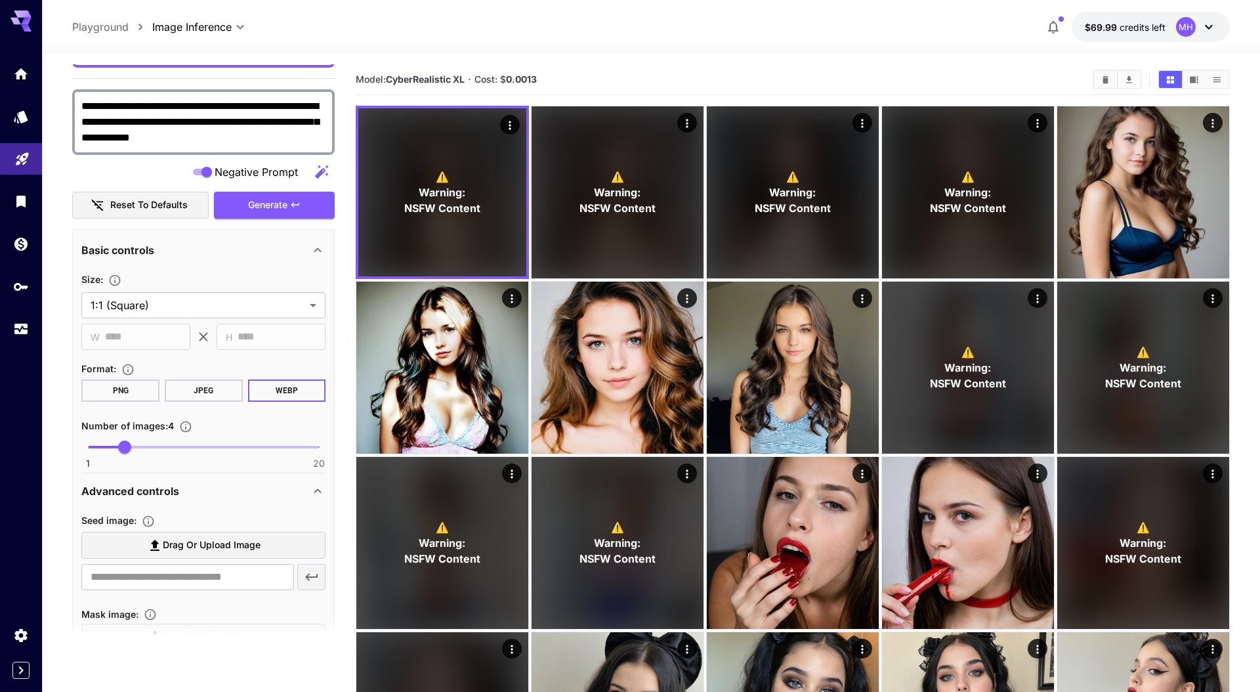
scroll to position [0, 0]
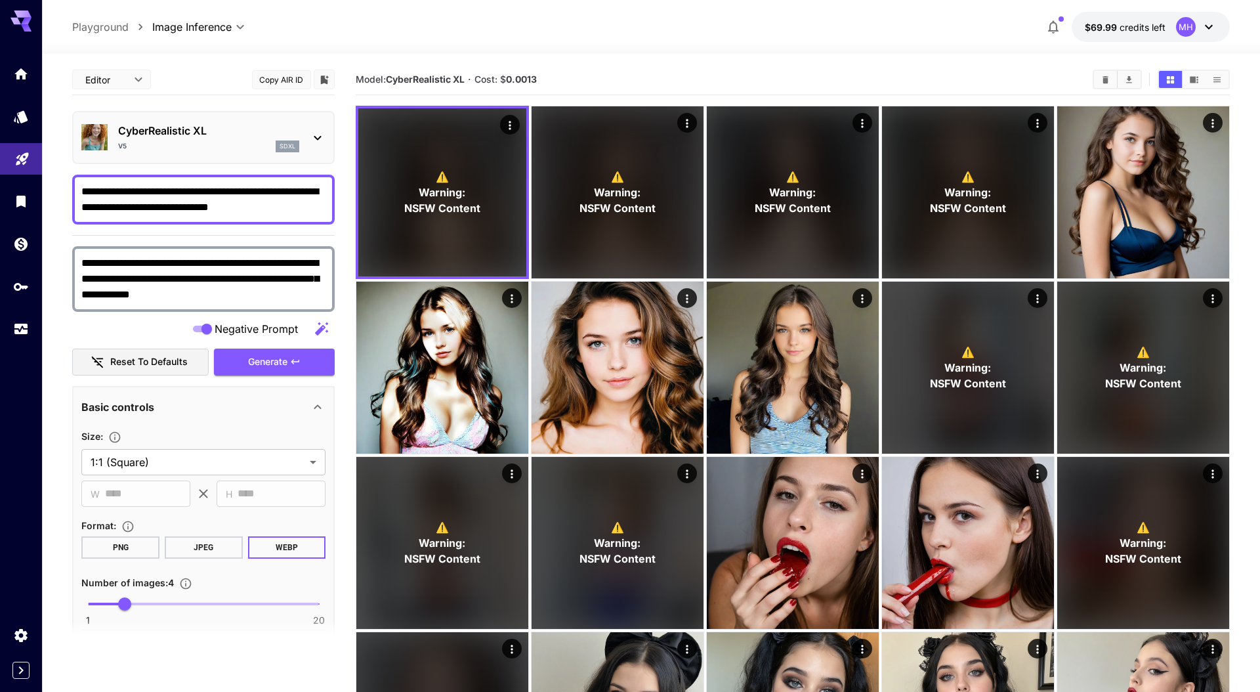
drag, startPoint x: 279, startPoint y: 206, endPoint x: 75, endPoint y: 204, distance: 203.5
click at [75, 204] on div "**********" at bounding box center [203, 200] width 263 height 50
type textarea "**********"
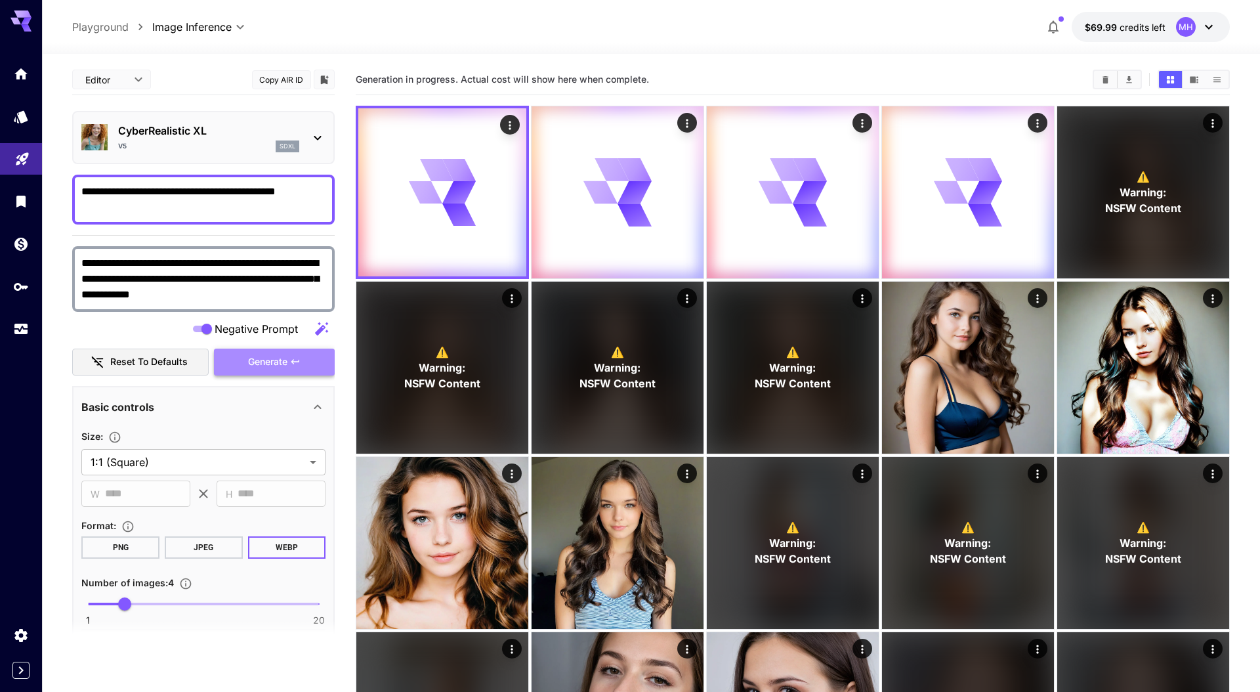
click at [261, 363] on span "Generate" at bounding box center [267, 362] width 39 height 16
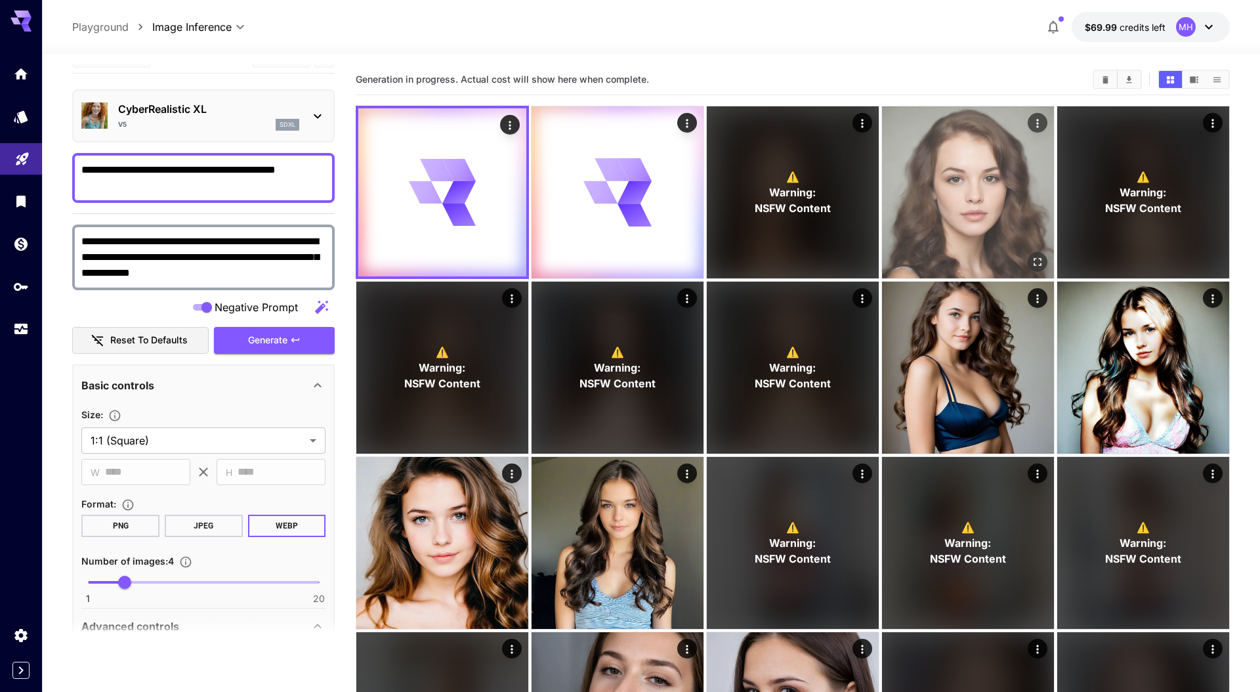
click at [988, 191] on img at bounding box center [968, 192] width 172 height 172
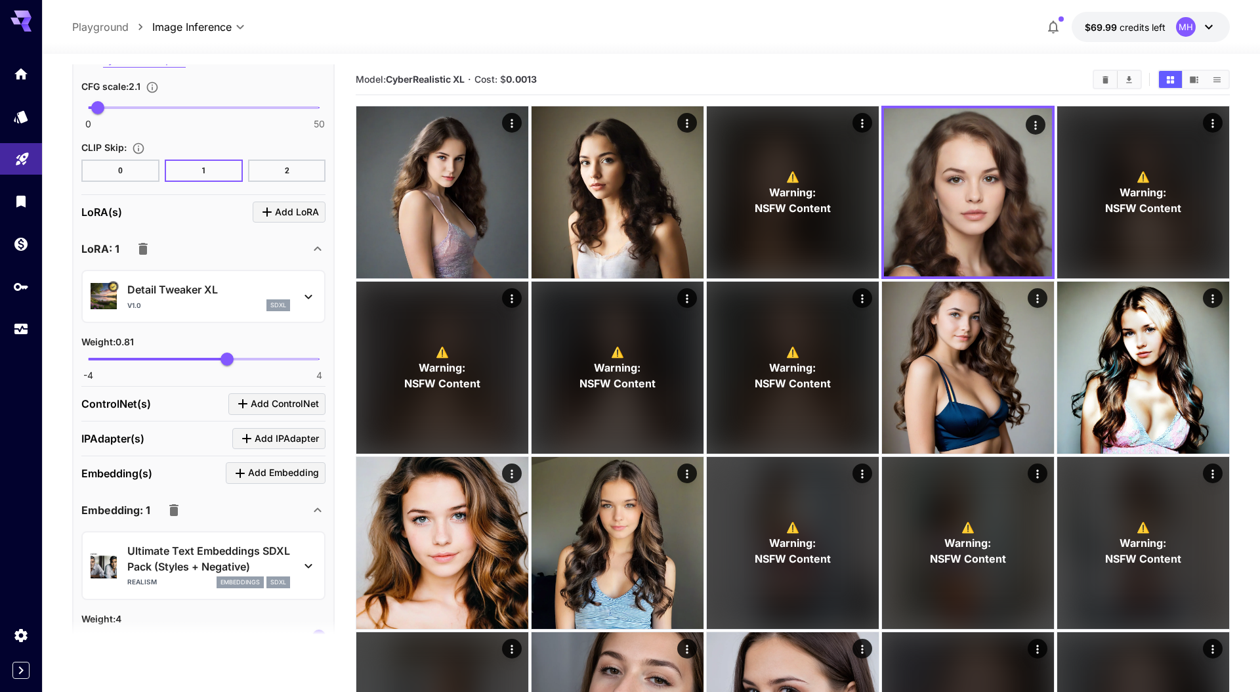
scroll to position [1135, 0]
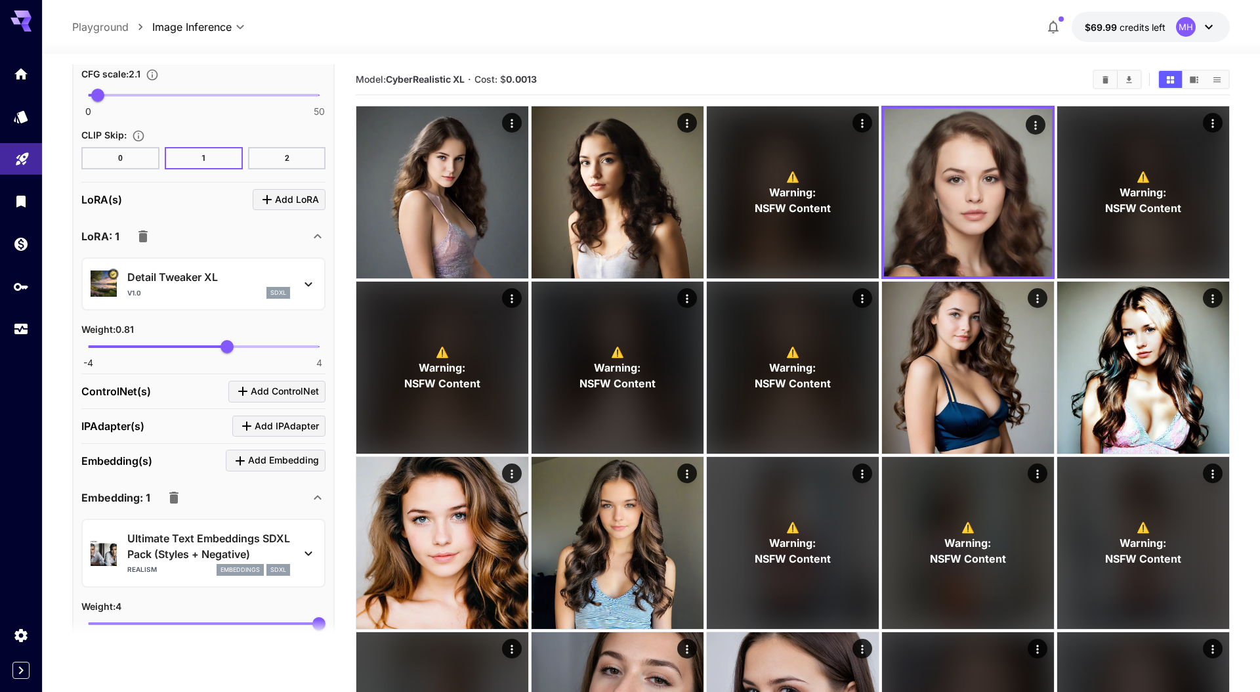
click at [146, 243] on button "button" at bounding box center [143, 236] width 26 height 26
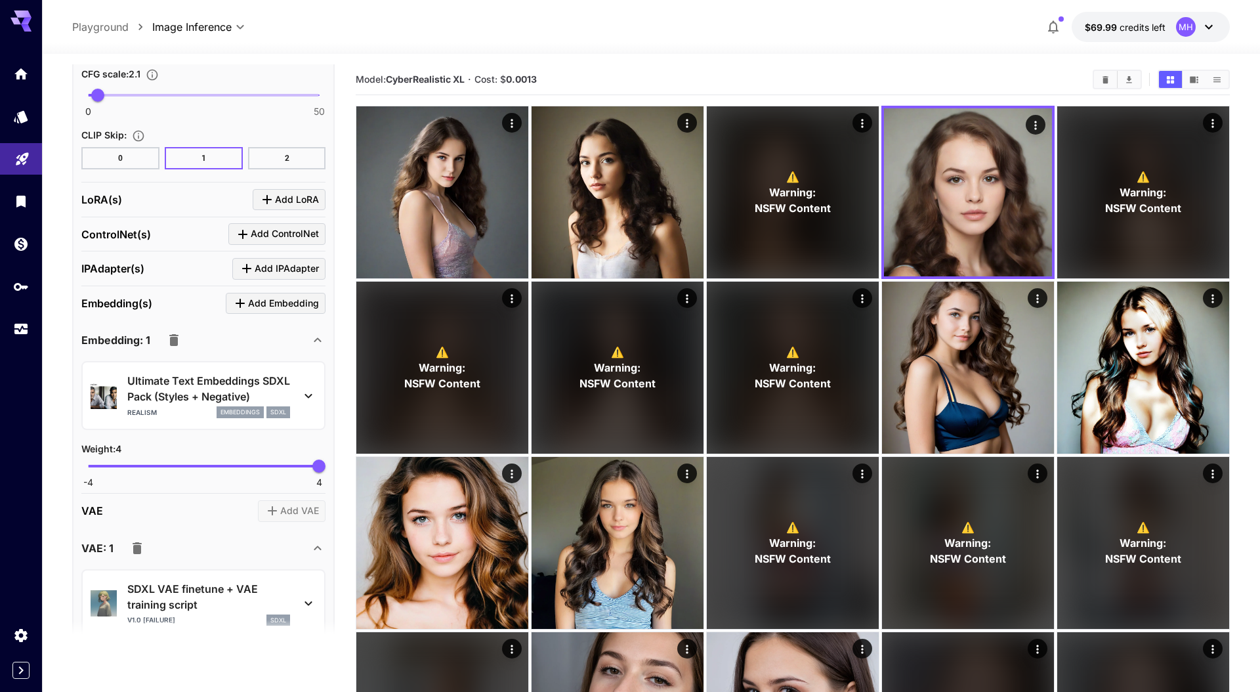
click at [173, 344] on icon "button" at bounding box center [173, 340] width 9 height 12
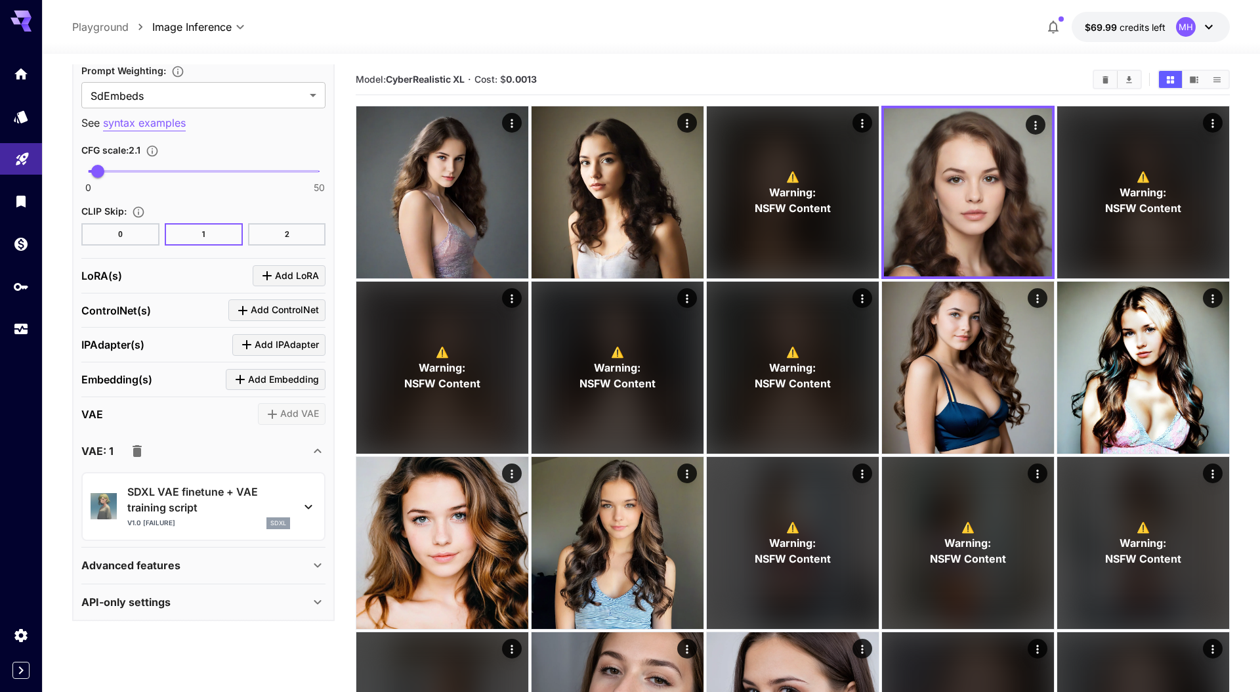
click at [139, 447] on icon "button" at bounding box center [137, 451] width 9 height 12
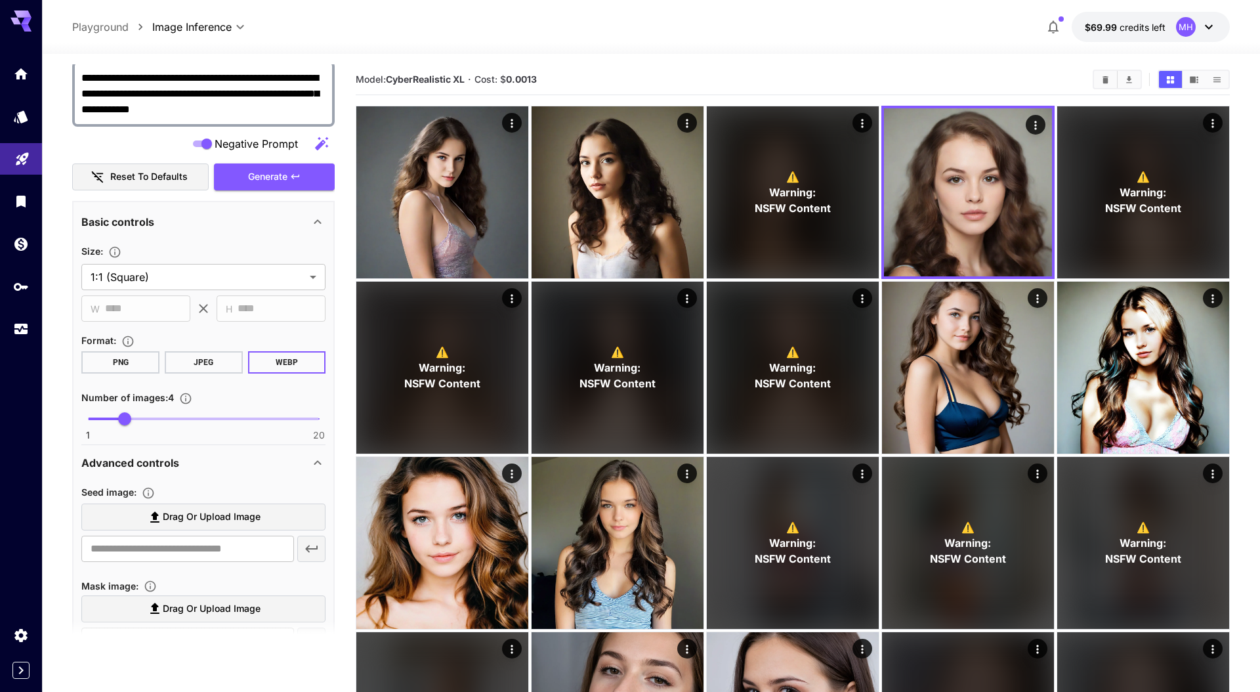
scroll to position [127, 0]
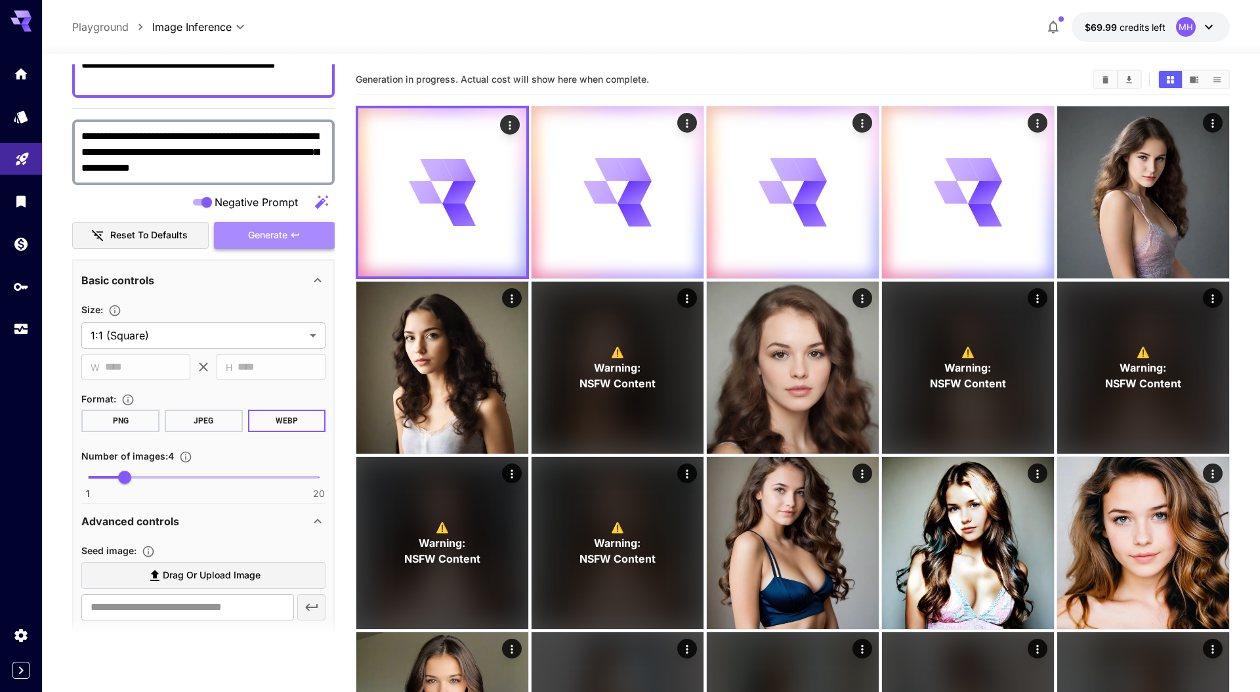
click at [272, 234] on span "Generate" at bounding box center [267, 235] width 39 height 16
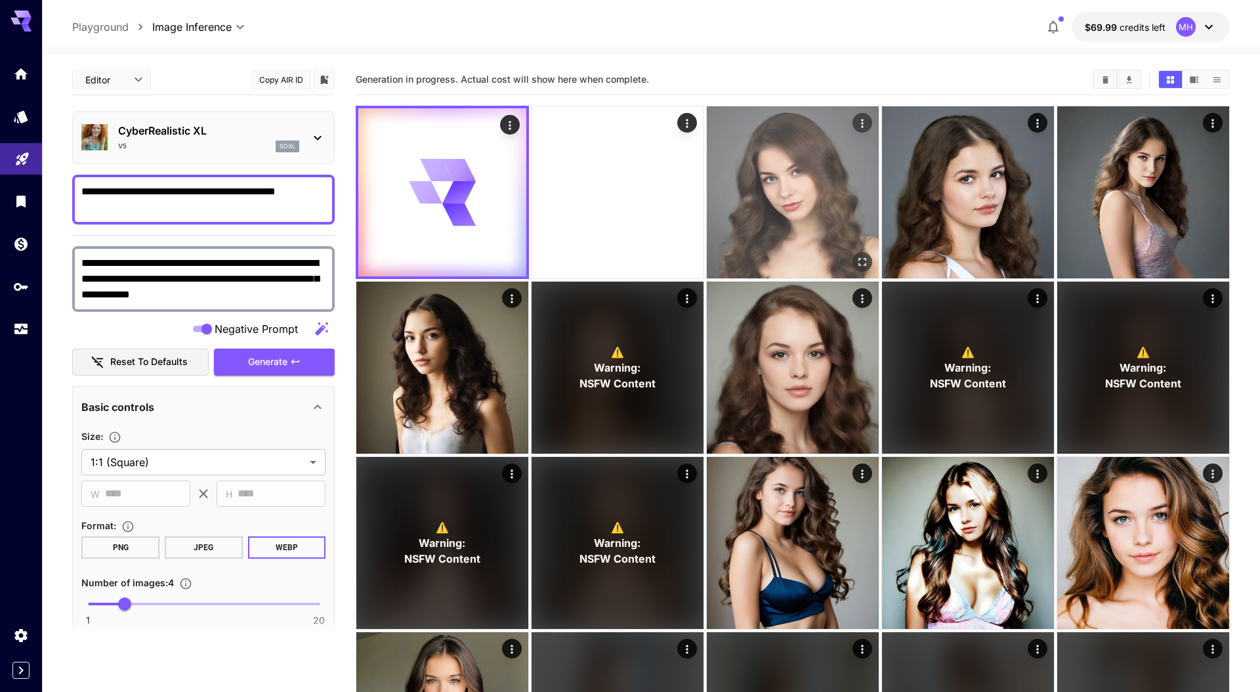
click at [820, 223] on img at bounding box center [793, 192] width 172 height 172
